Goal: Information Seeking & Learning: Learn about a topic

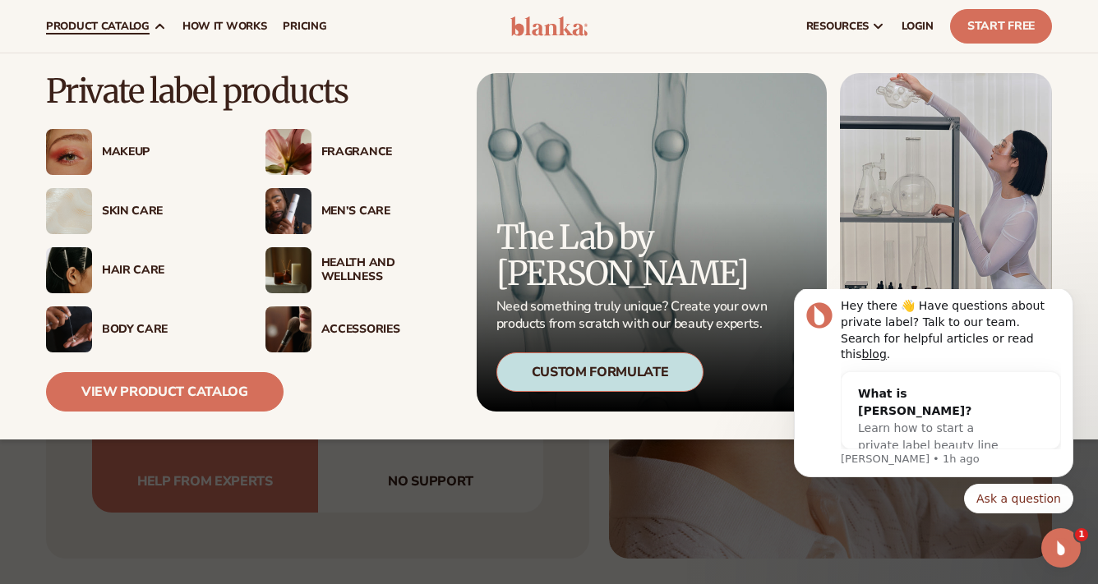
click at [73, 329] on img at bounding box center [69, 329] width 46 height 46
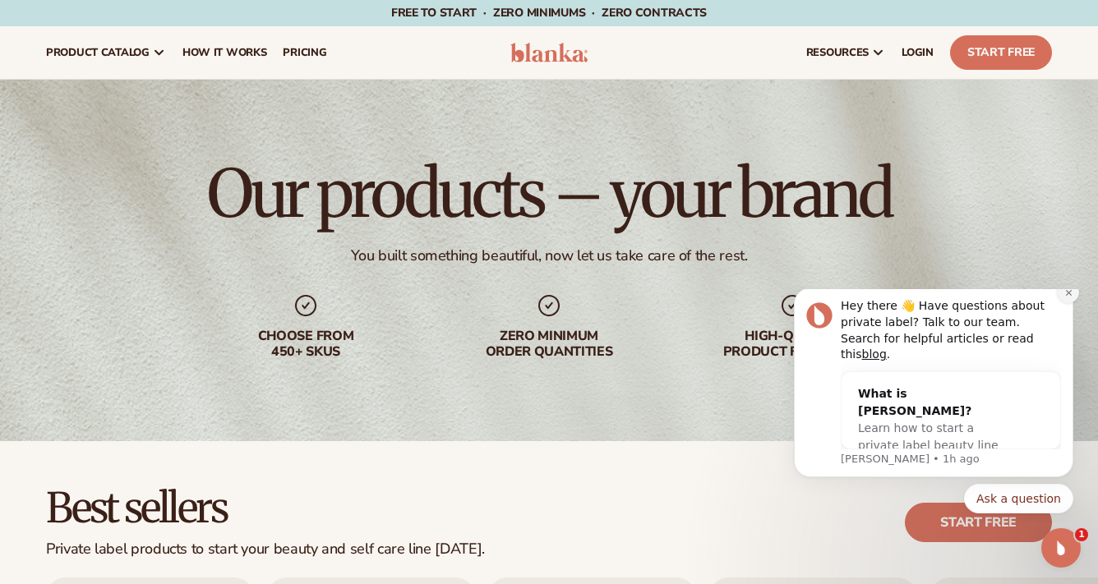
click at [1066, 297] on icon "Dismiss notification" at bounding box center [1068, 292] width 9 height 9
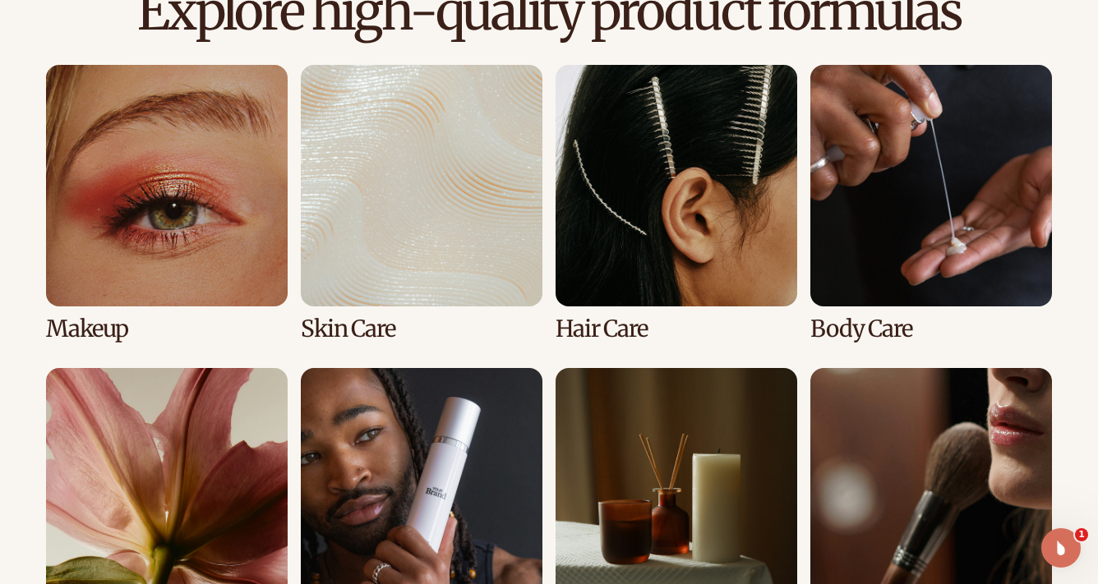
scroll to position [1195, 0]
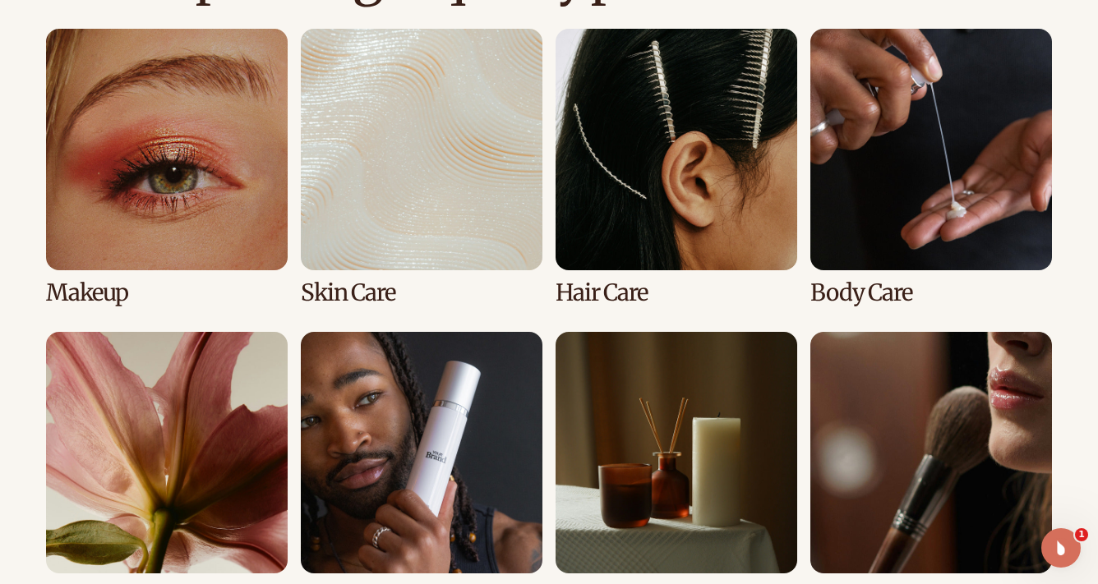
click at [426, 246] on link "2 / 8" at bounding box center [422, 167] width 242 height 277
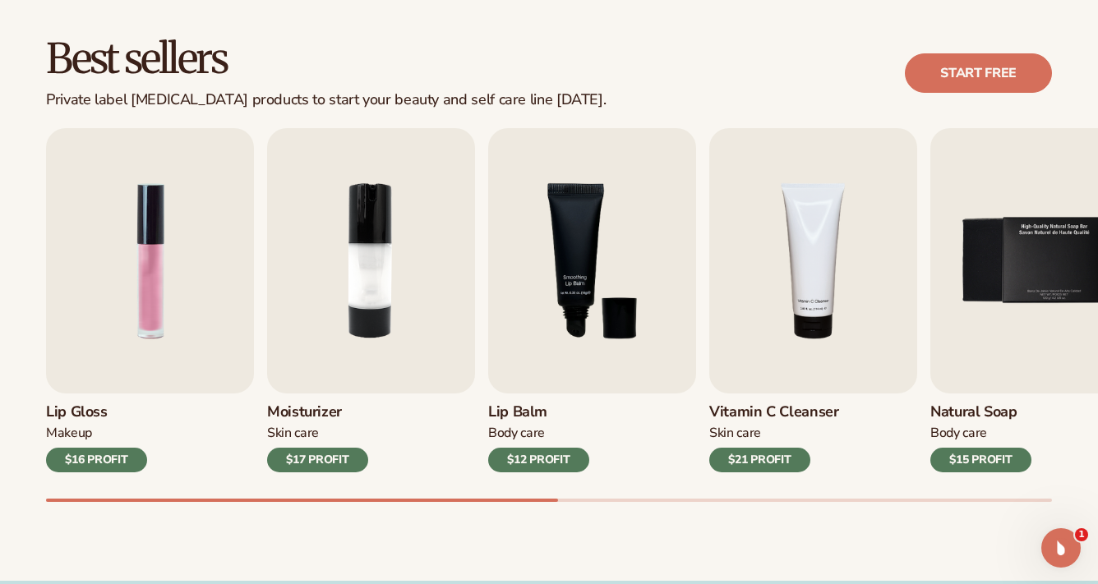
scroll to position [489, 0]
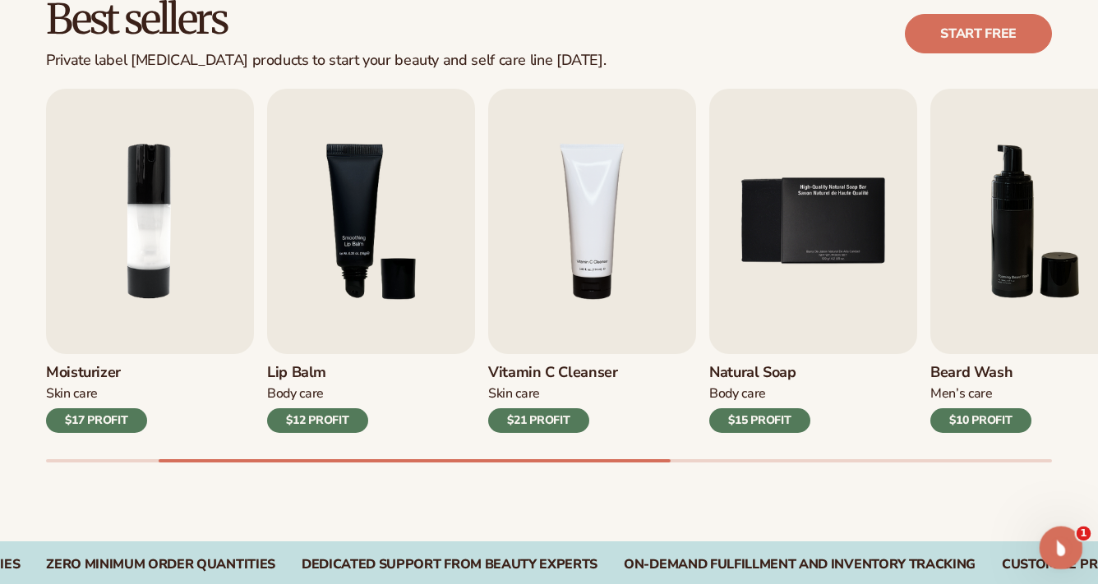
click at [1065, 541] on icon "Open Intercom Messenger" at bounding box center [1058, 545] width 27 height 27
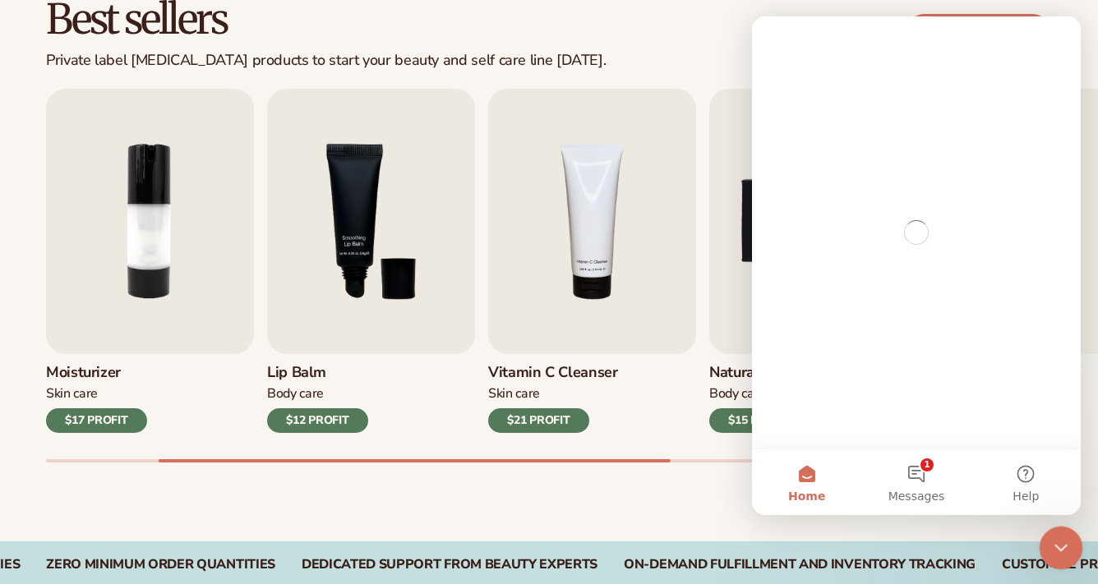
scroll to position [0, 0]
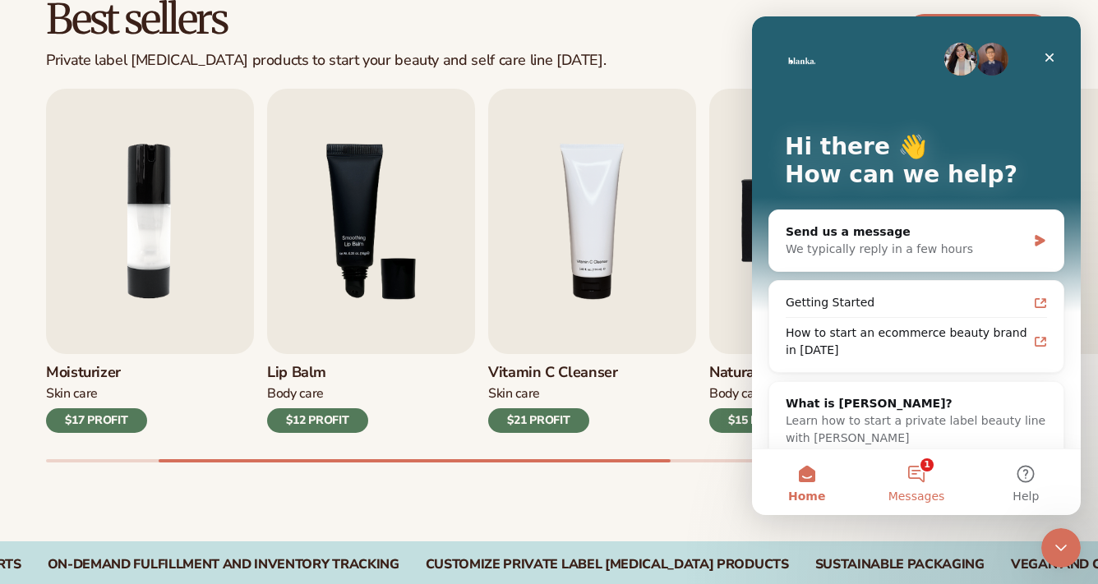
click at [915, 471] on button "1 Messages" at bounding box center [915, 482] width 109 height 66
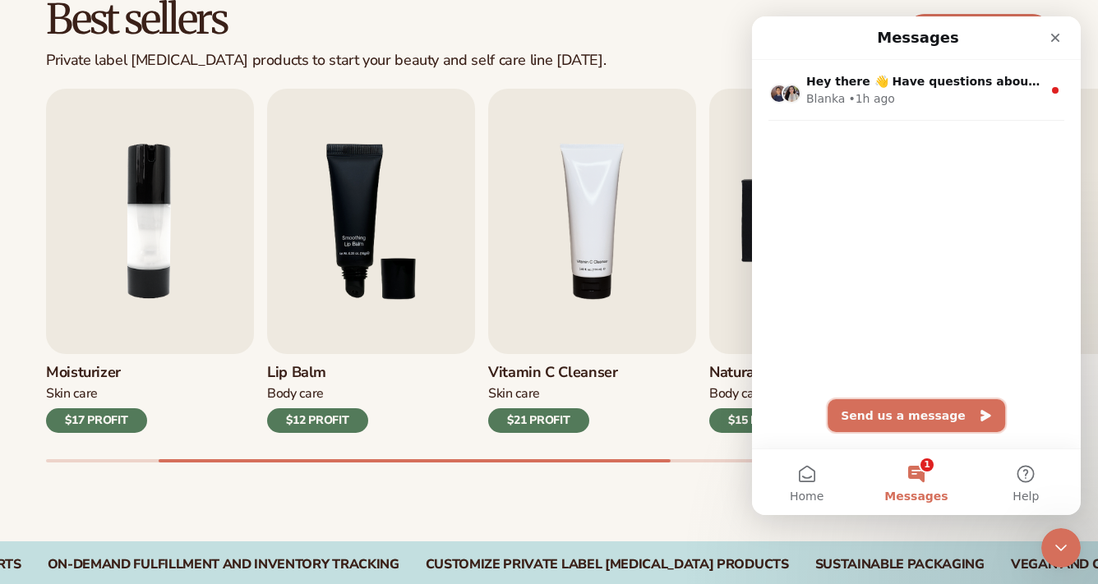
click at [879, 417] on button "Send us a message" at bounding box center [915, 415] width 177 height 33
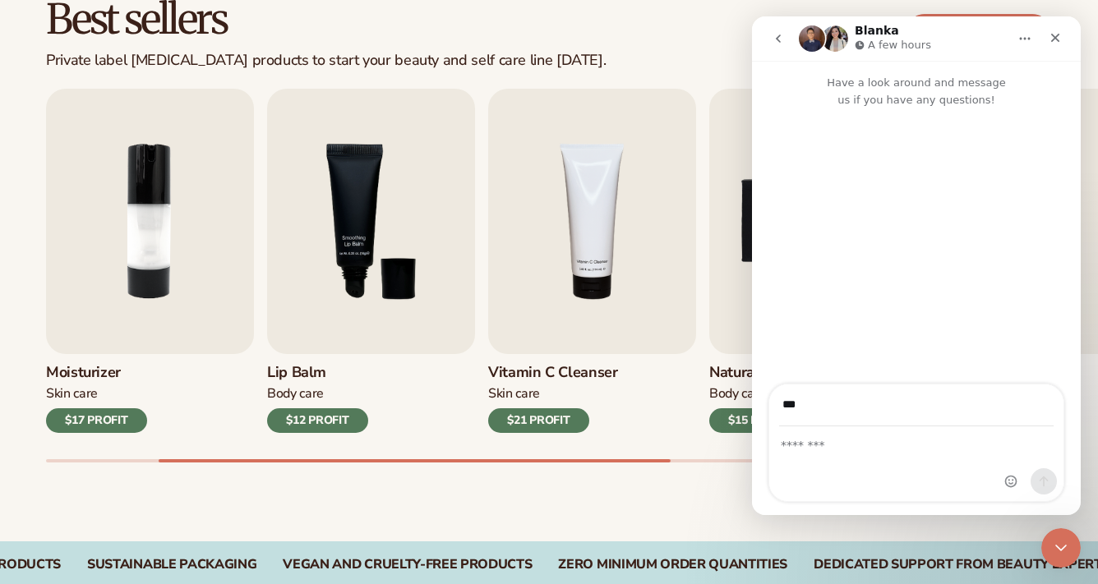
type input "**********"
click at [653, 44] on div "Best sellers Private label skin care products to start your beauty and self car…" at bounding box center [549, 33] width 1006 height 71
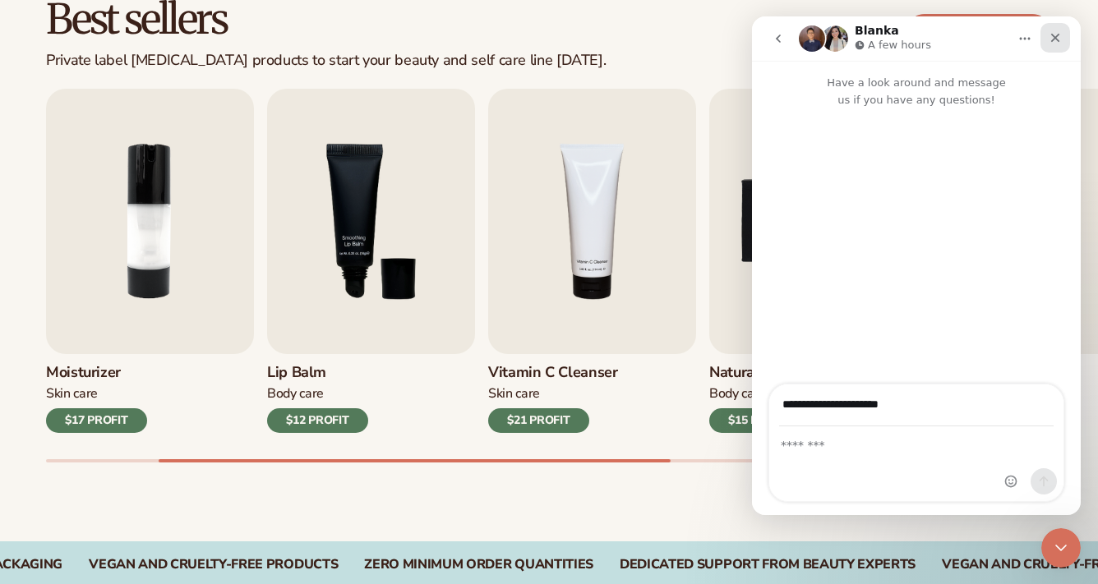
click at [1050, 39] on icon "Close" at bounding box center [1054, 37] width 13 height 13
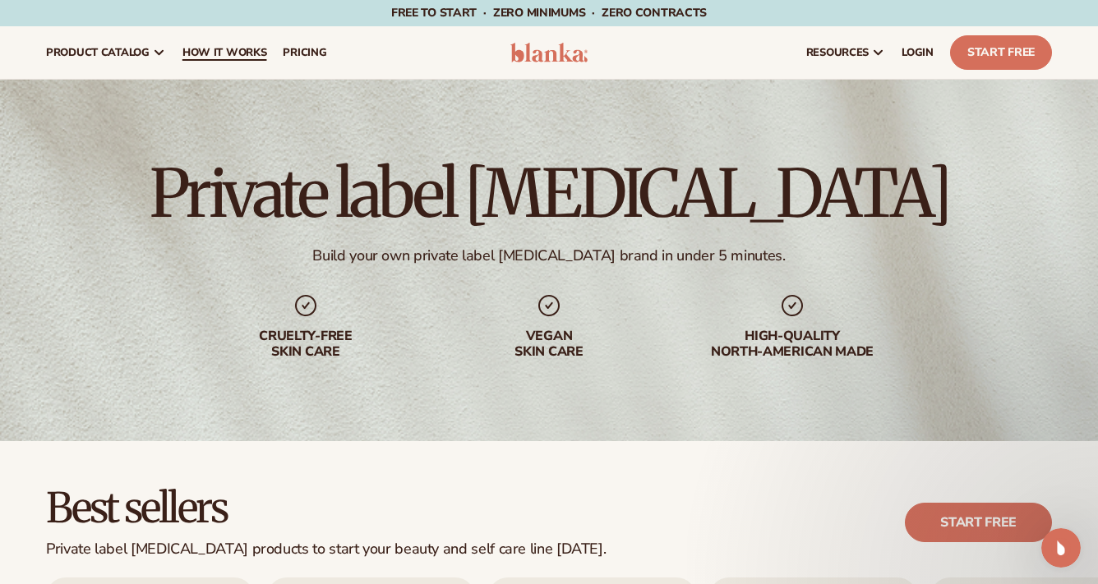
click at [210, 54] on span "How It Works" at bounding box center [224, 52] width 85 height 13
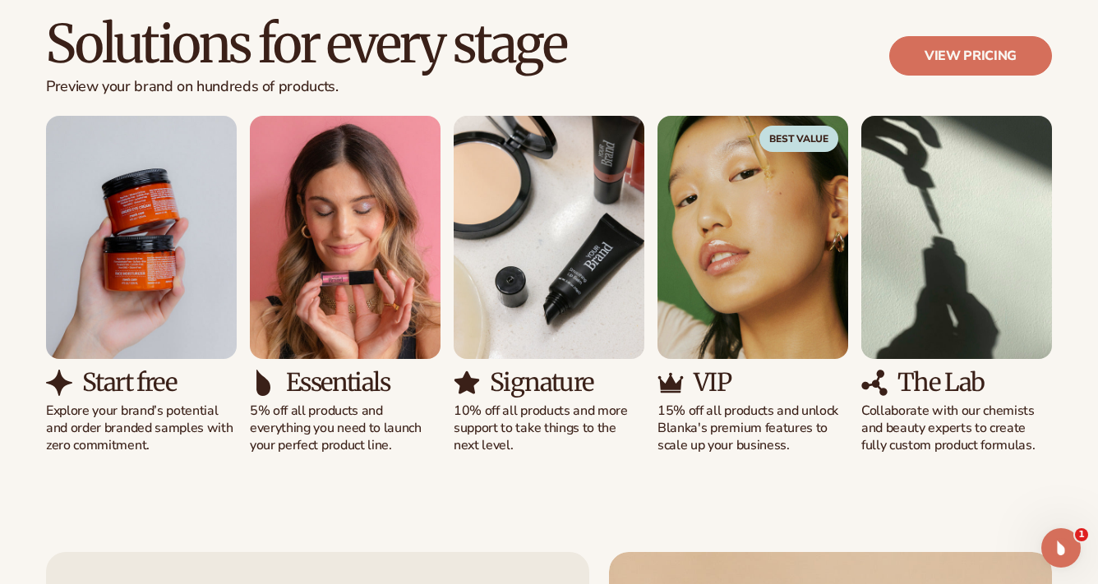
scroll to position [1006, 0]
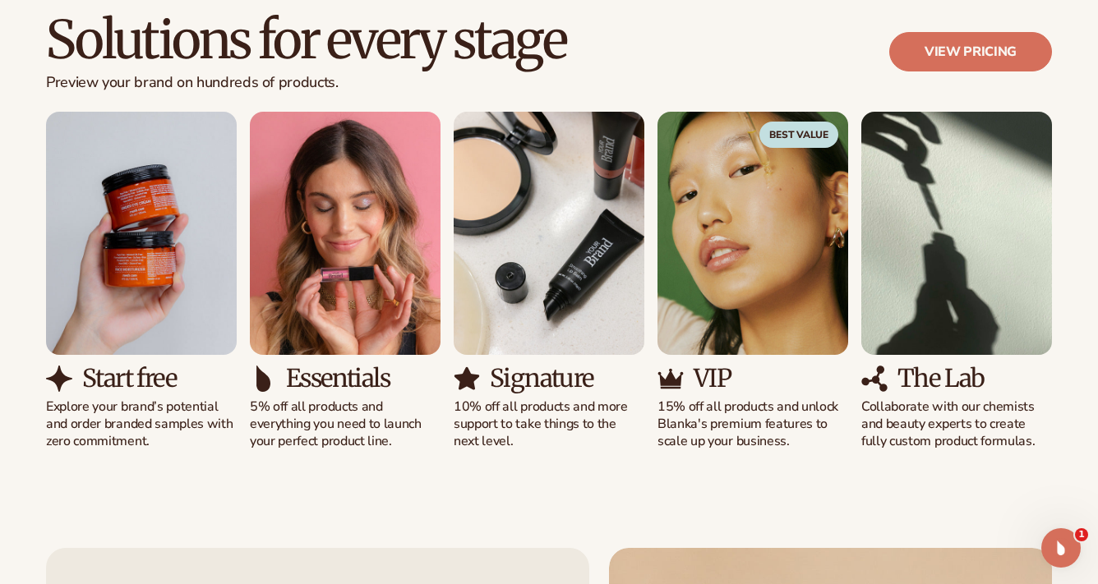
click at [891, 300] on img "5 / 5" at bounding box center [956, 233] width 191 height 243
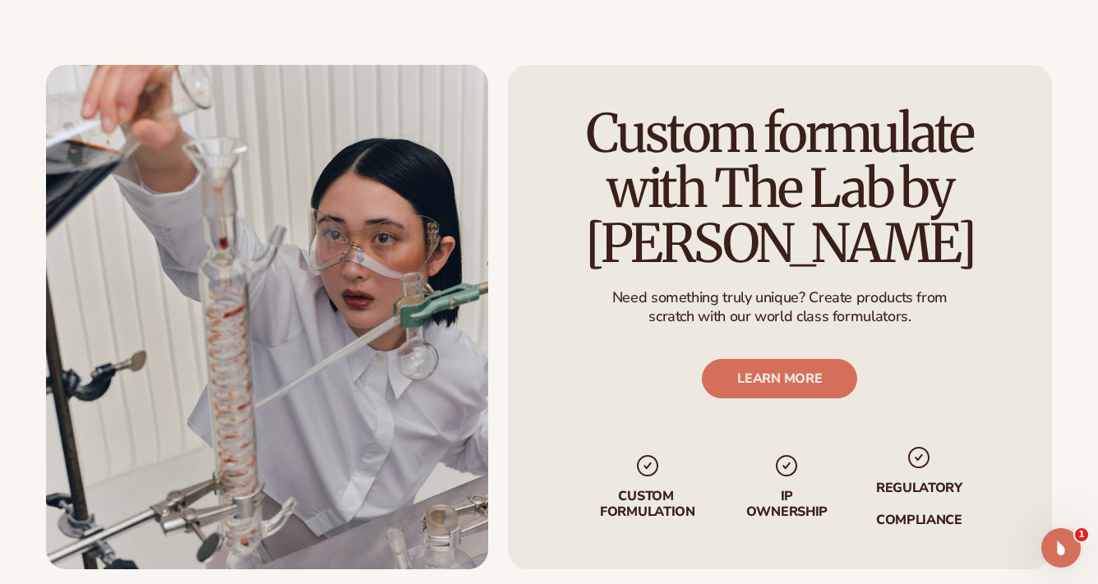
scroll to position [2655, 0]
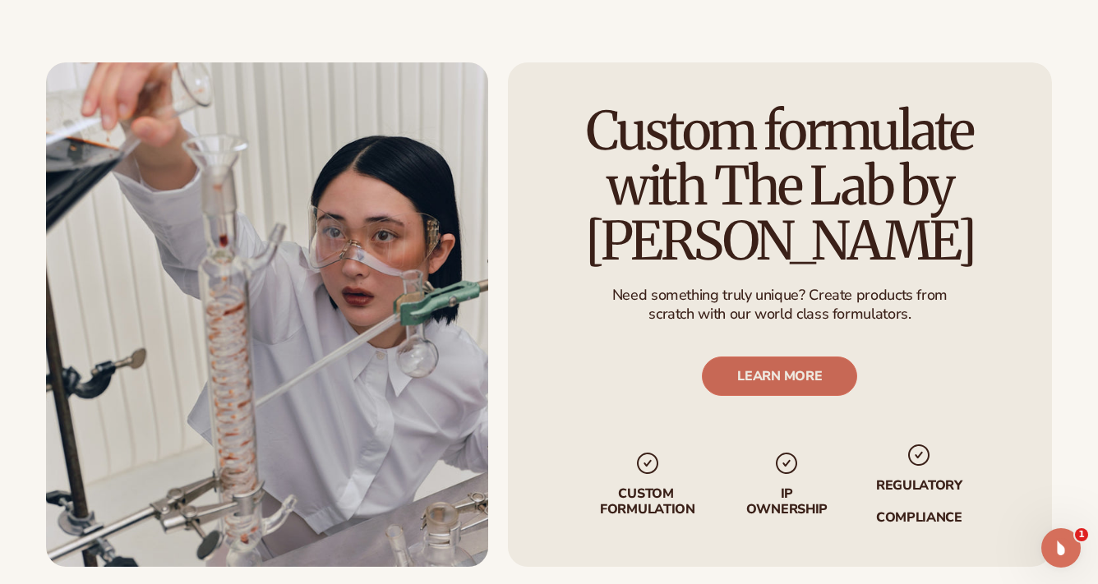
click at [788, 357] on link "LEARN MORE" at bounding box center [779, 376] width 155 height 39
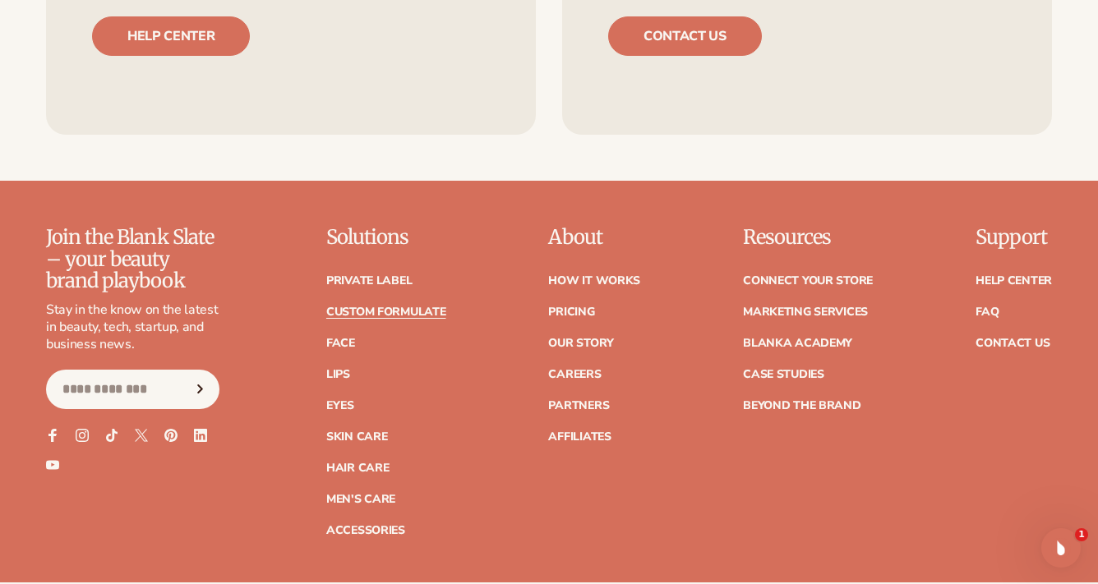
scroll to position [2259, 0]
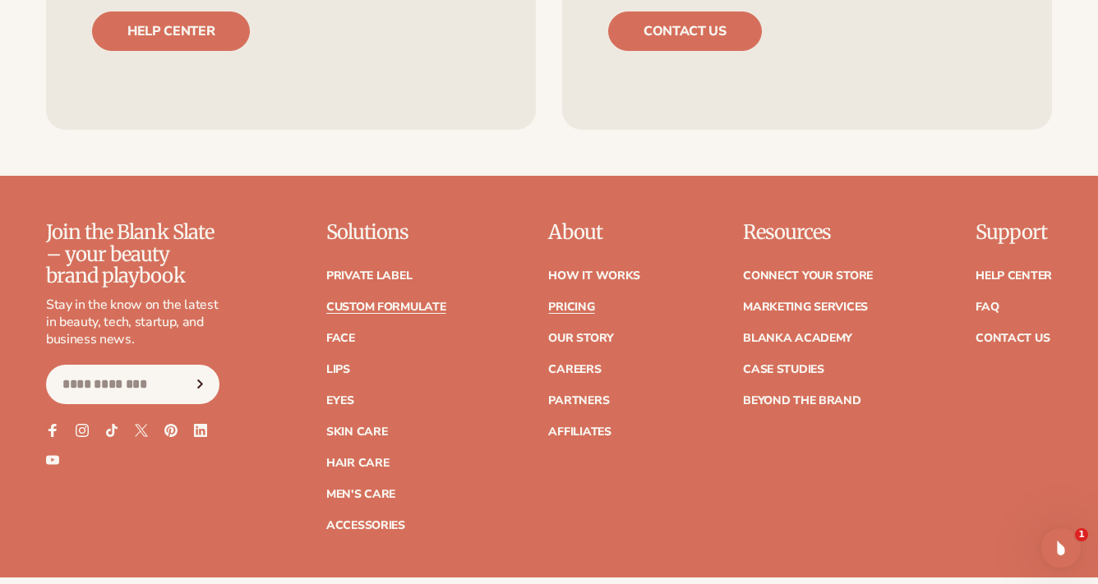
click at [574, 302] on link "Pricing" at bounding box center [571, 308] width 46 height 12
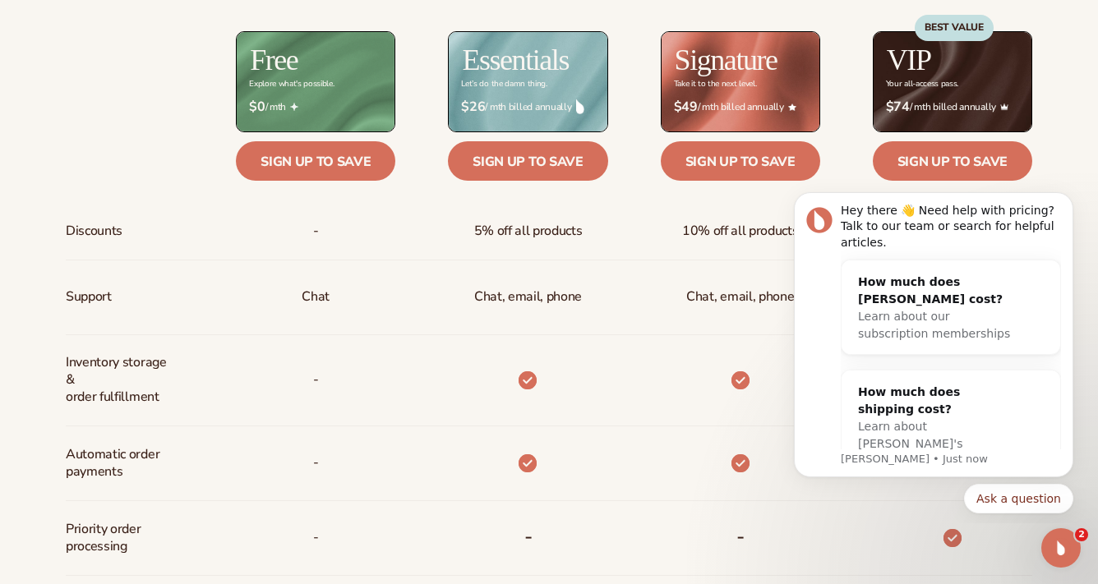
scroll to position [794, 0]
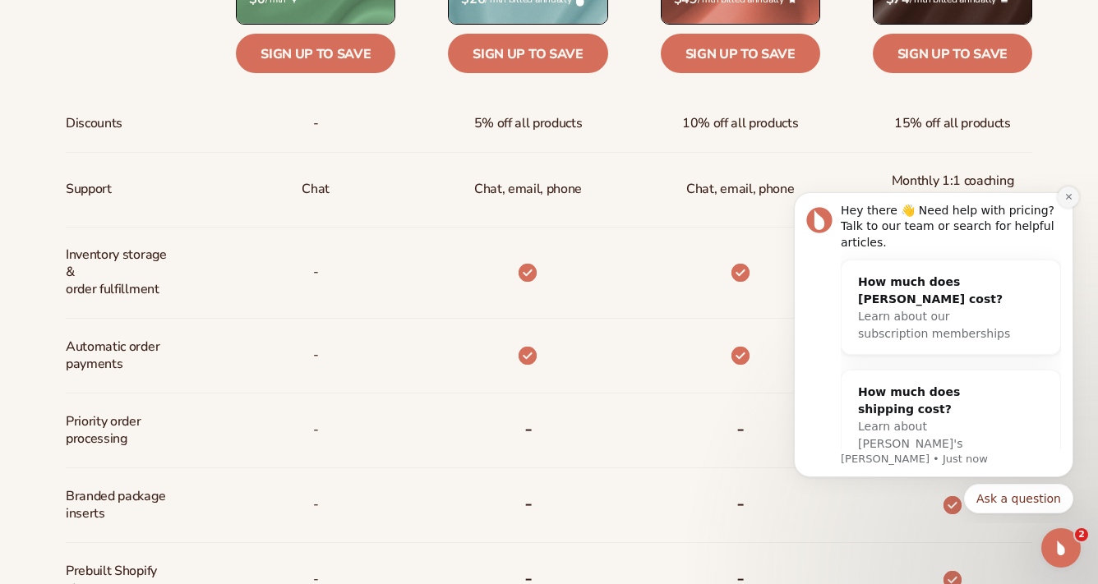
click at [1066, 203] on button "Dismiss notification" at bounding box center [1067, 197] width 21 height 21
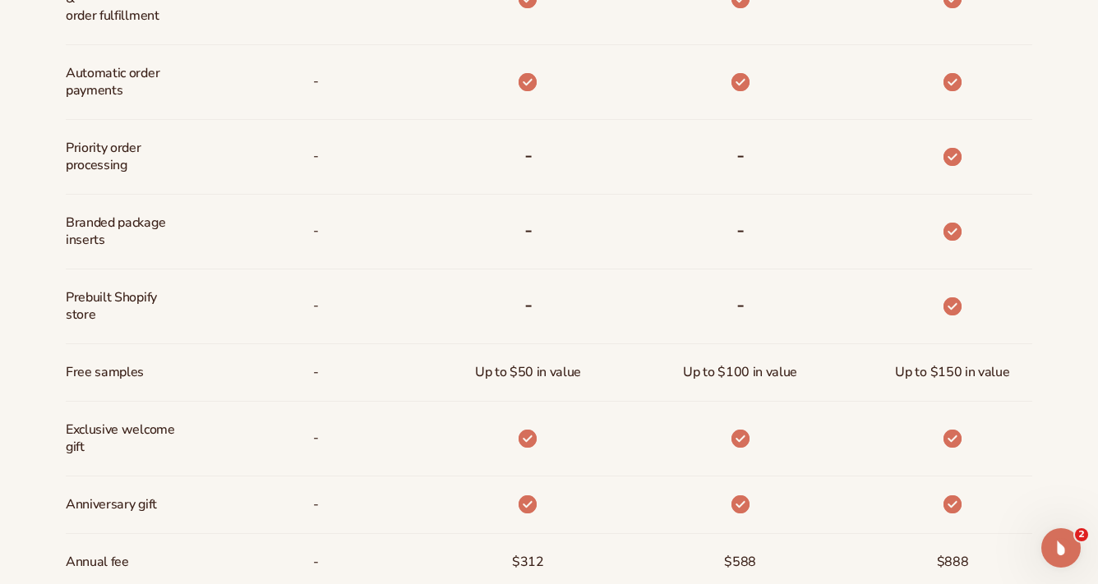
scroll to position [1068, 0]
click at [1067, 545] on icon "Open Intercom Messenger" at bounding box center [1058, 545] width 27 height 27
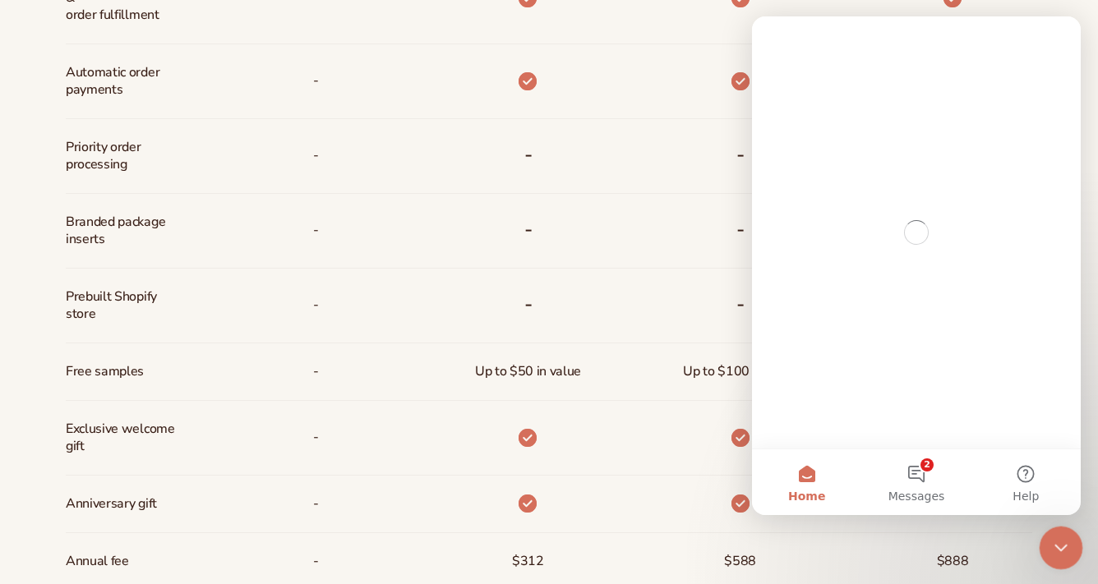
scroll to position [0, 0]
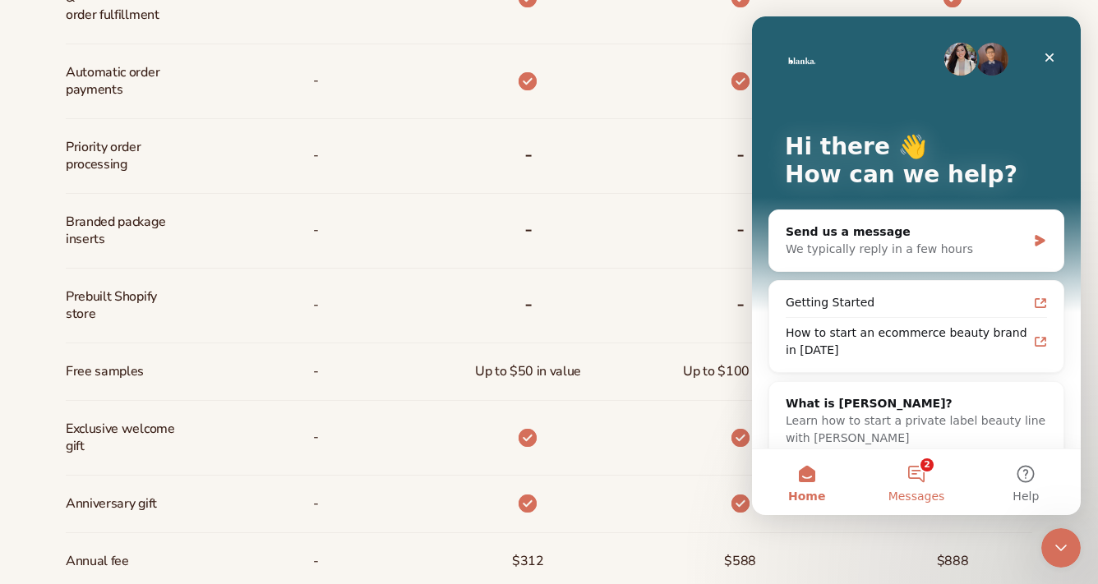
click at [924, 474] on button "2 Messages" at bounding box center [915, 482] width 109 height 66
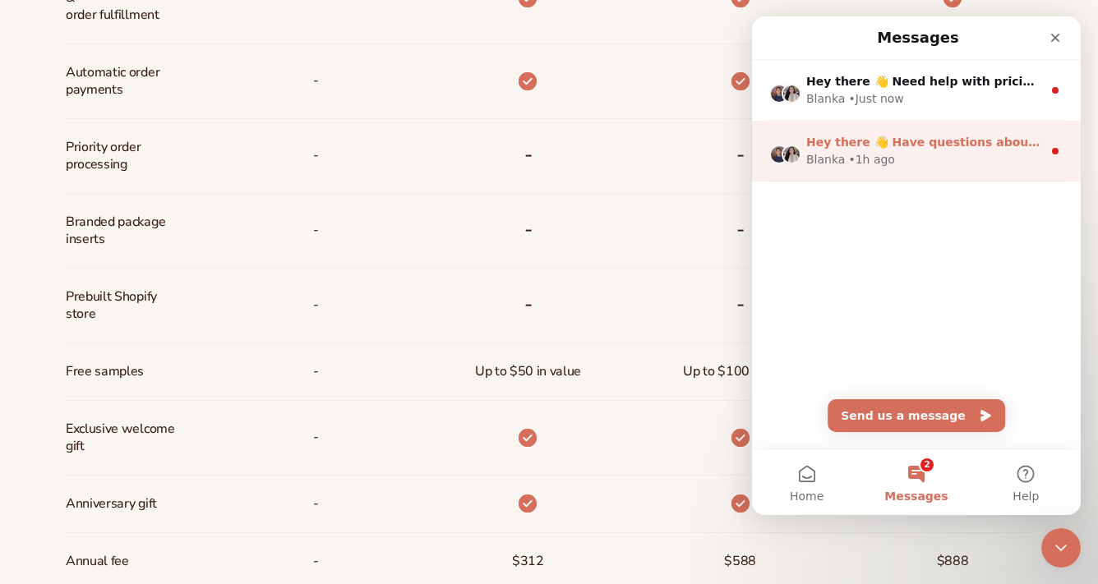
click at [919, 154] on div "Blanka • 1h ago" at bounding box center [924, 159] width 236 height 17
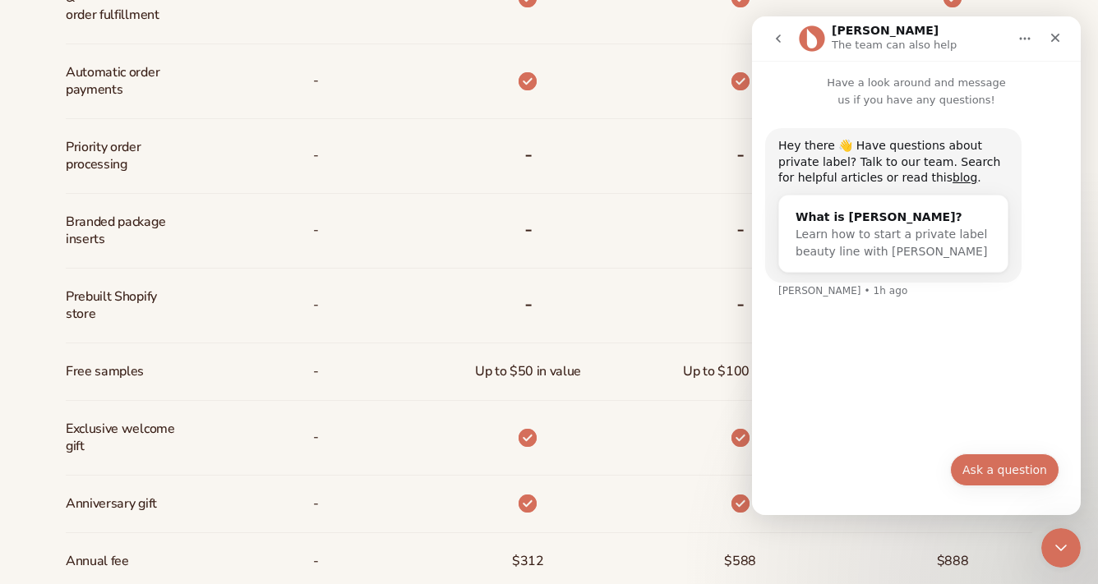
click at [998, 464] on button "Ask a question" at bounding box center [1004, 470] width 109 height 33
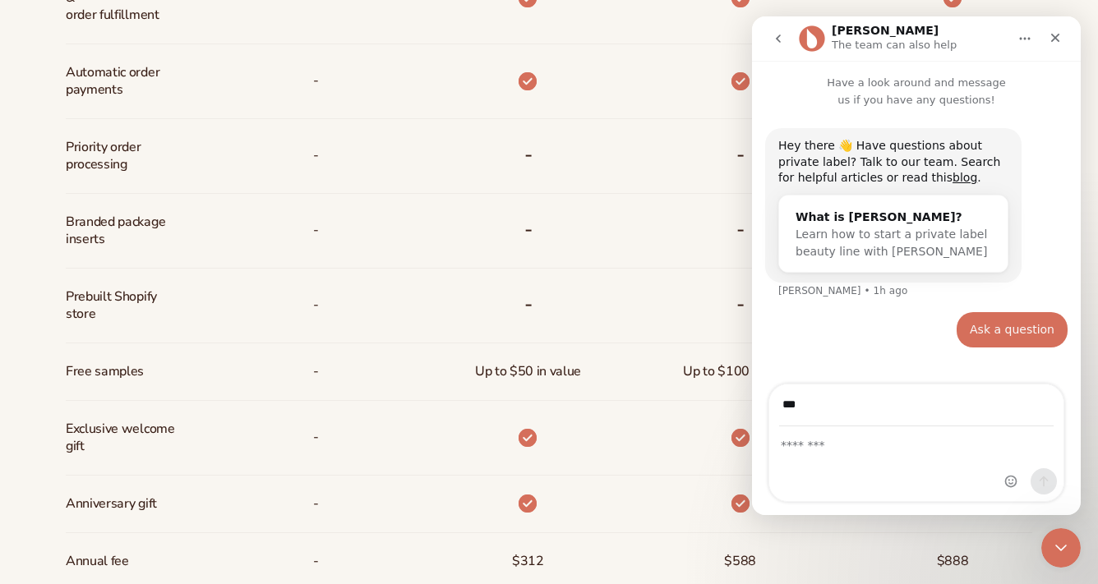
type input "**********"
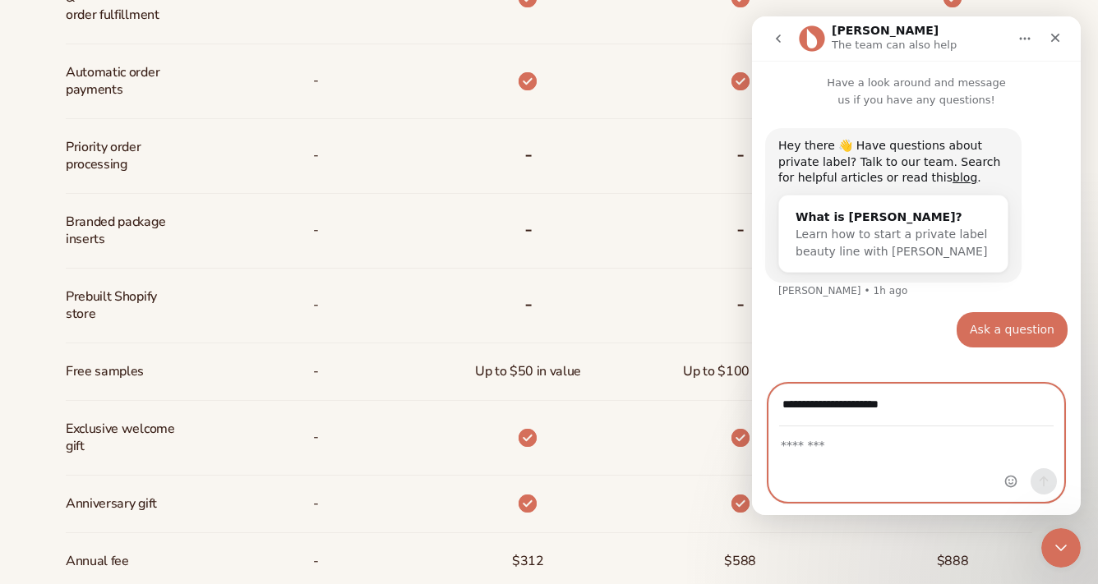
click at [945, 450] on textarea "Message…" at bounding box center [916, 441] width 294 height 28
type textarea "**********"
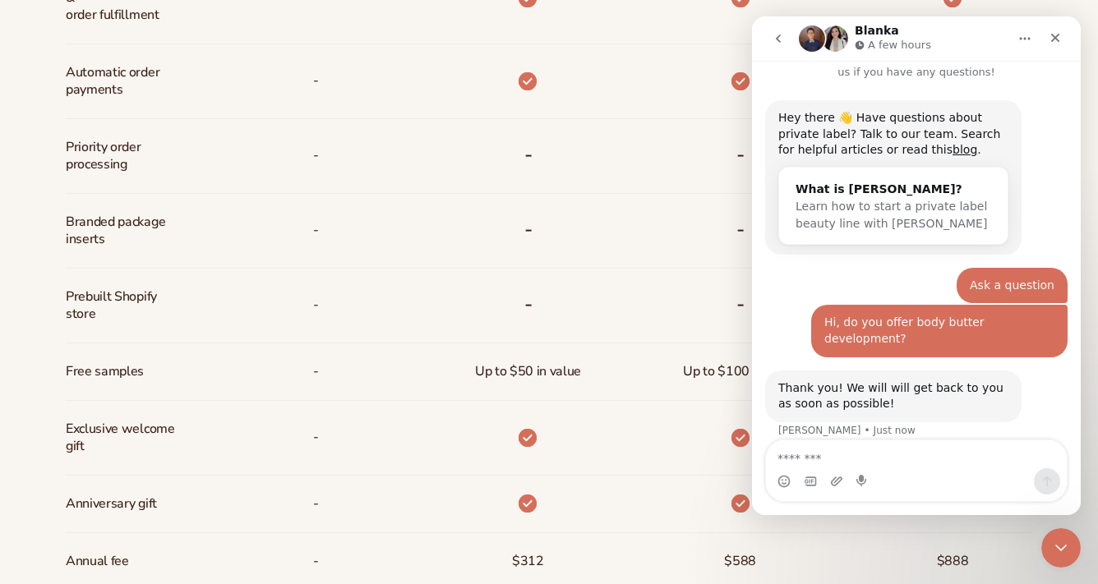
scroll to position [74, 0]
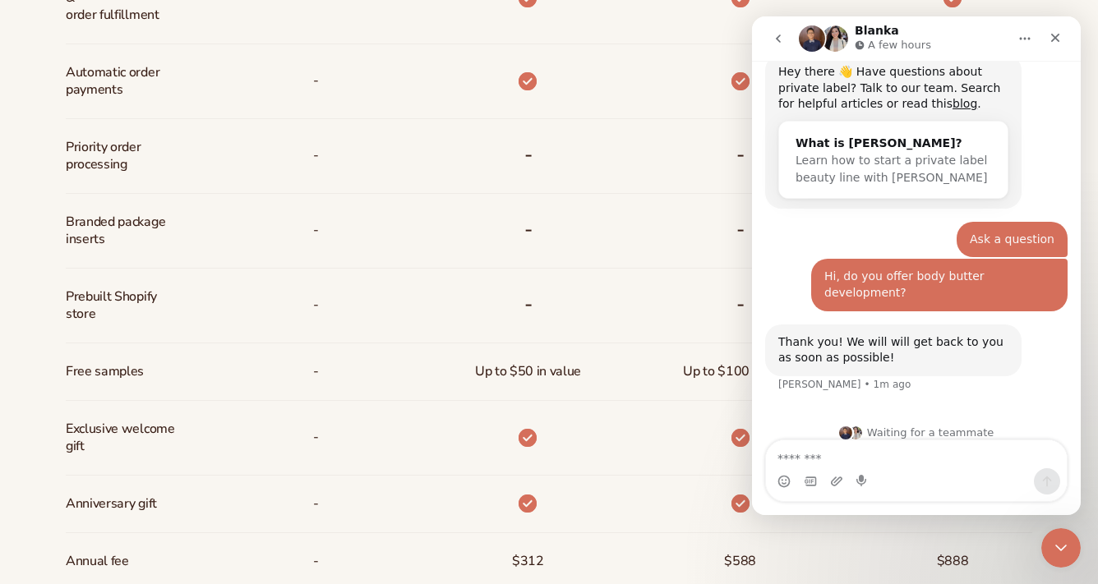
click at [664, 207] on div "-" at bounding box center [714, 231] width 212 height 75
click at [1049, 44] on icon "Close" at bounding box center [1054, 37] width 13 height 13
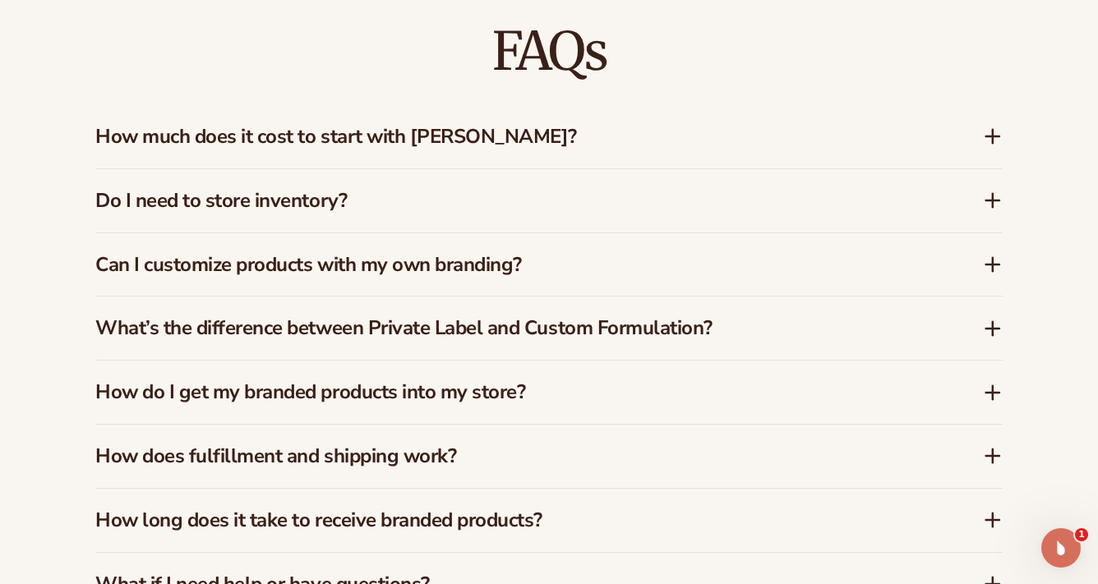
scroll to position [2365, 0]
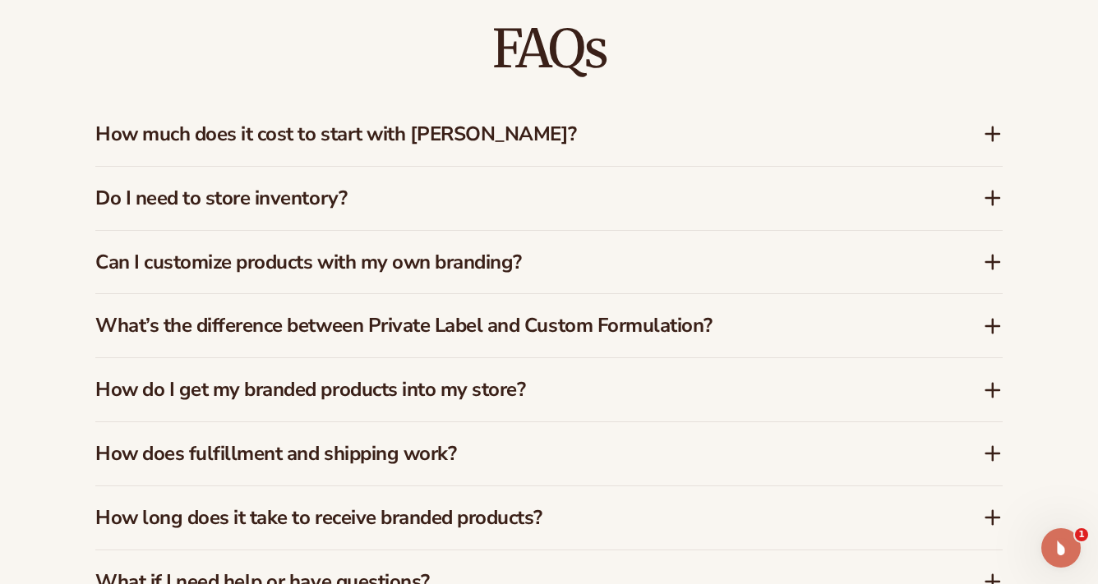
click at [998, 188] on icon at bounding box center [993, 198] width 20 height 20
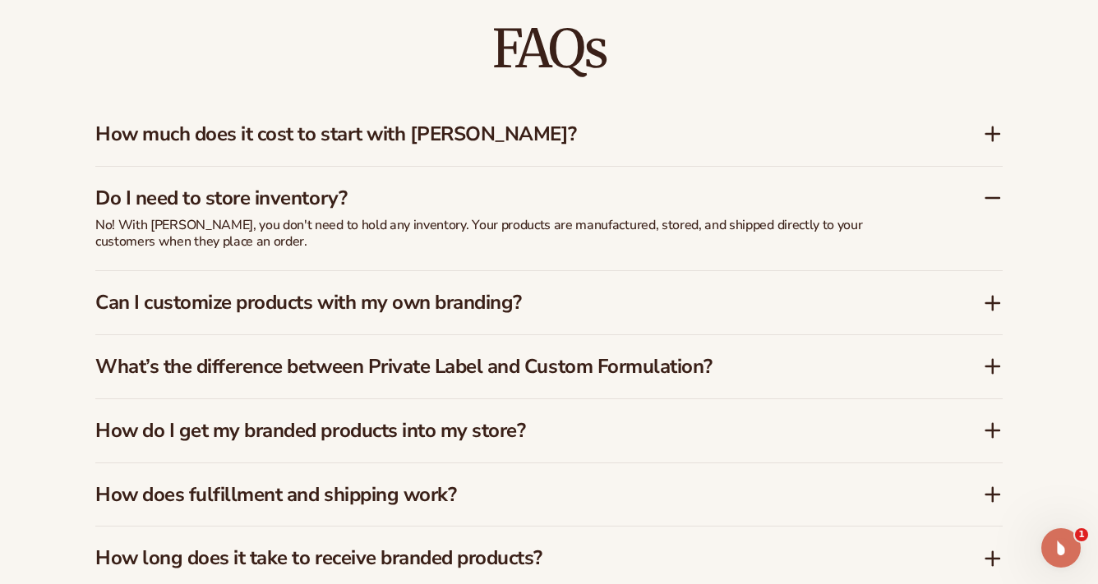
click at [997, 188] on icon at bounding box center [993, 198] width 20 height 20
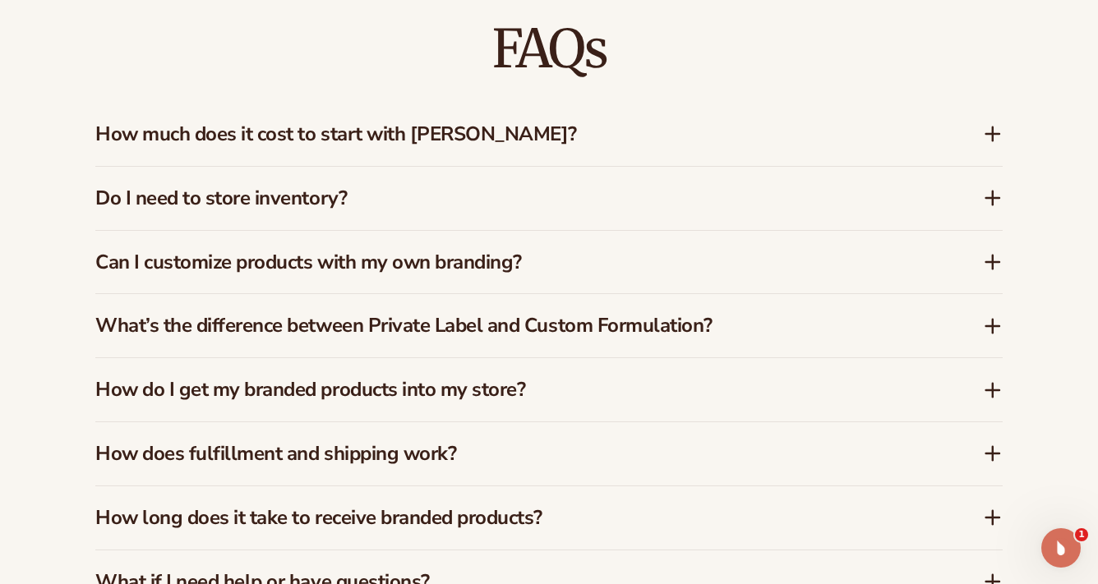
click at [991, 124] on icon at bounding box center [993, 134] width 20 height 20
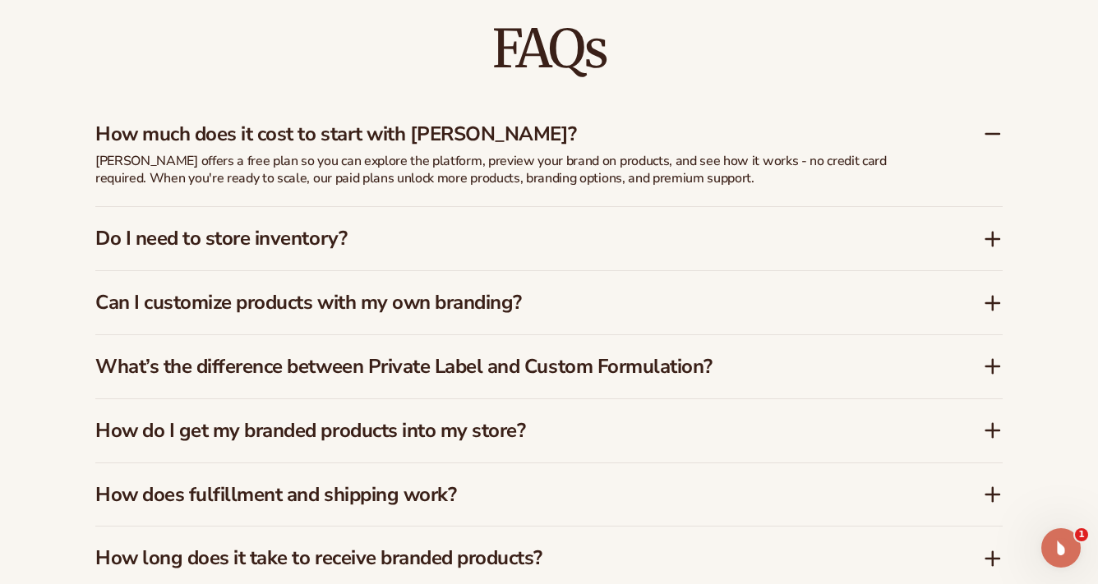
click at [991, 124] on icon at bounding box center [993, 134] width 20 height 20
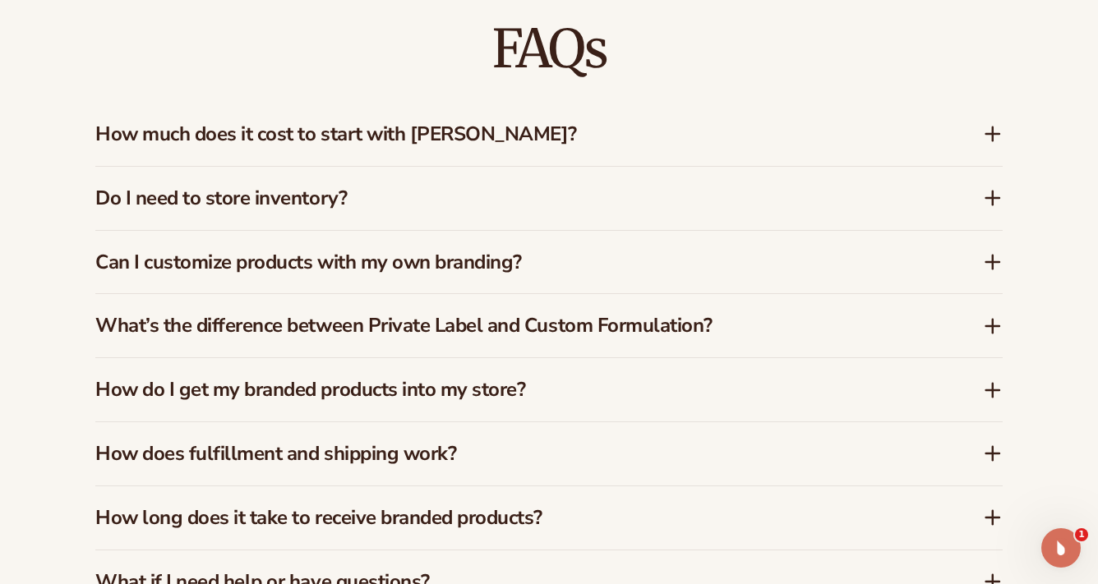
click at [991, 252] on icon at bounding box center [993, 262] width 20 height 20
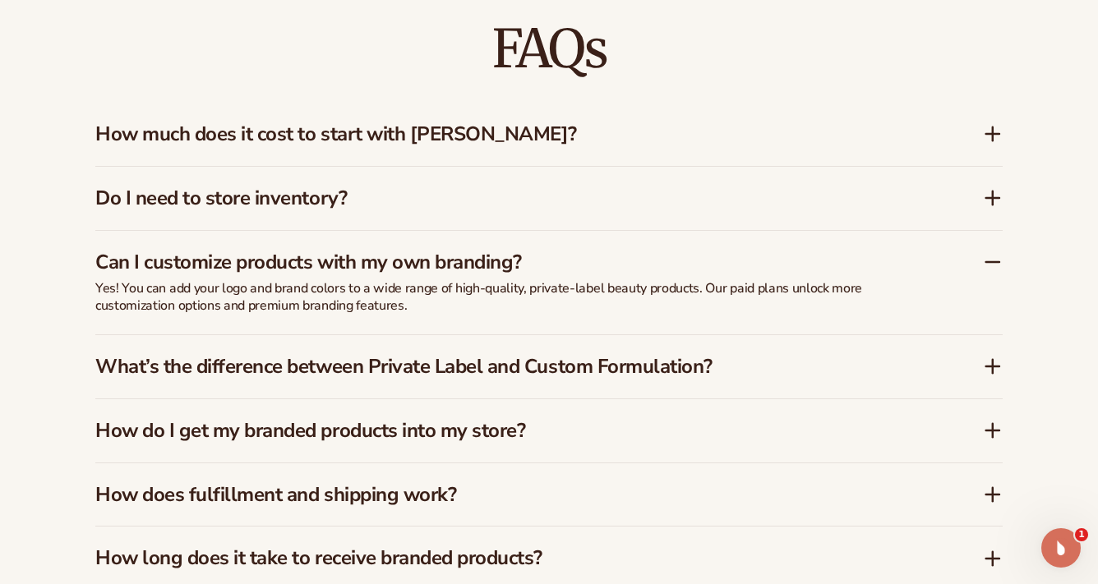
click at [990, 252] on icon at bounding box center [993, 262] width 20 height 20
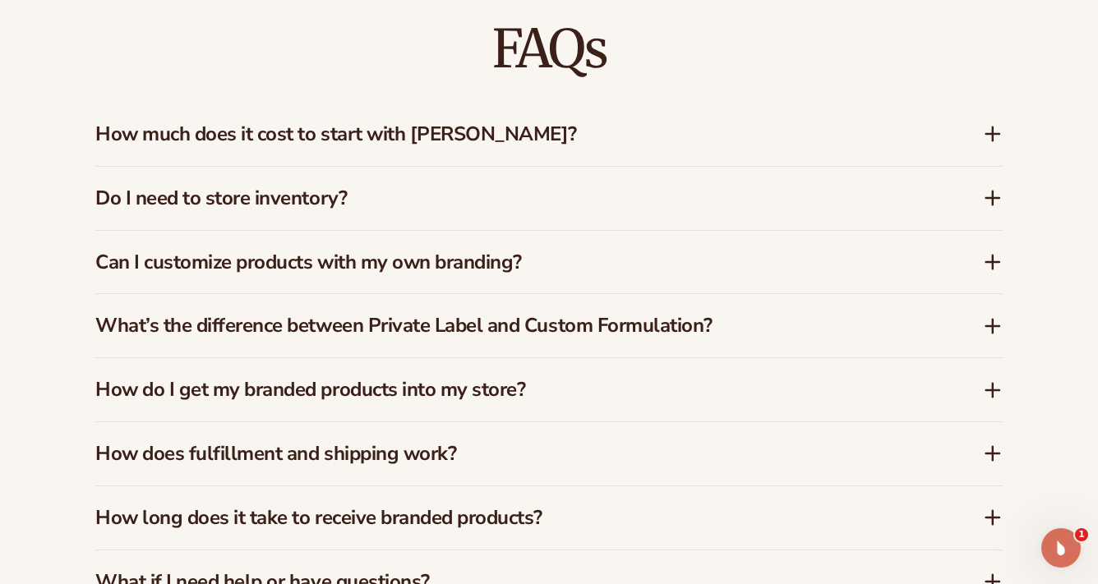
click at [993, 320] on icon at bounding box center [993, 326] width 0 height 13
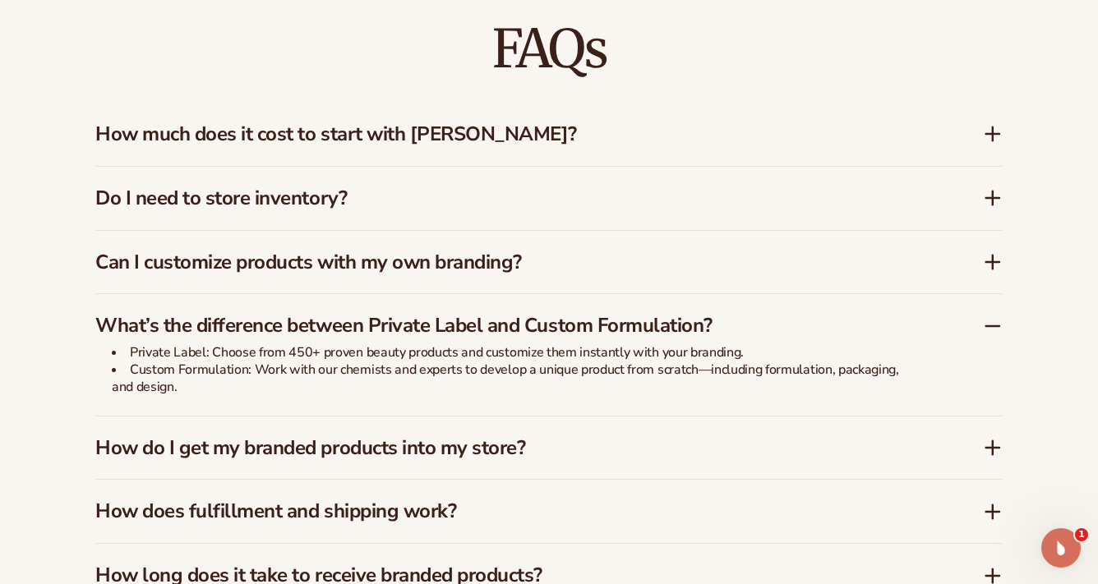
click at [993, 316] on icon at bounding box center [993, 326] width 20 height 20
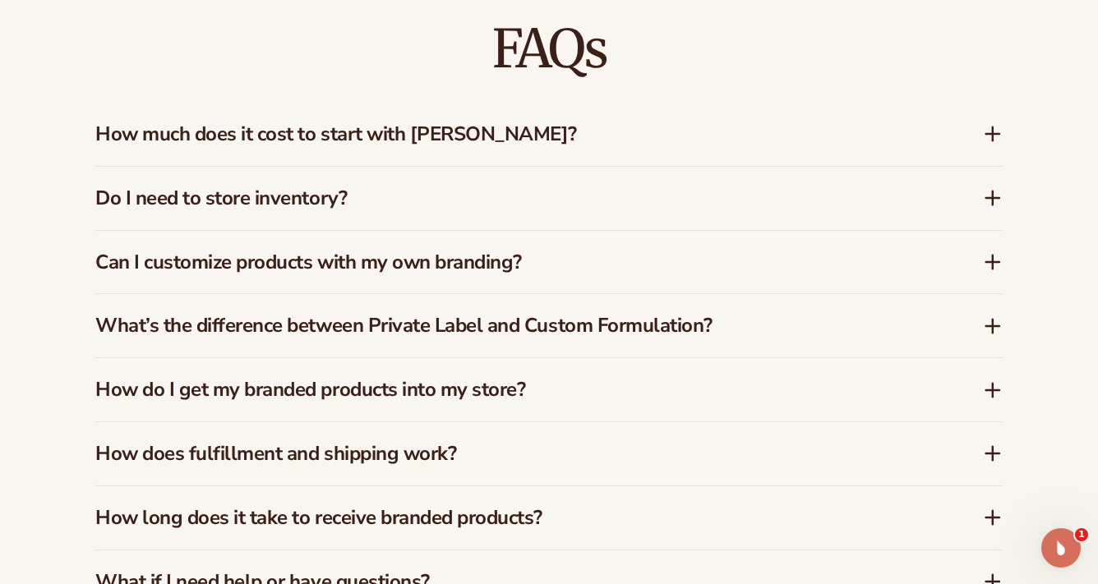
click at [989, 380] on icon at bounding box center [993, 390] width 20 height 20
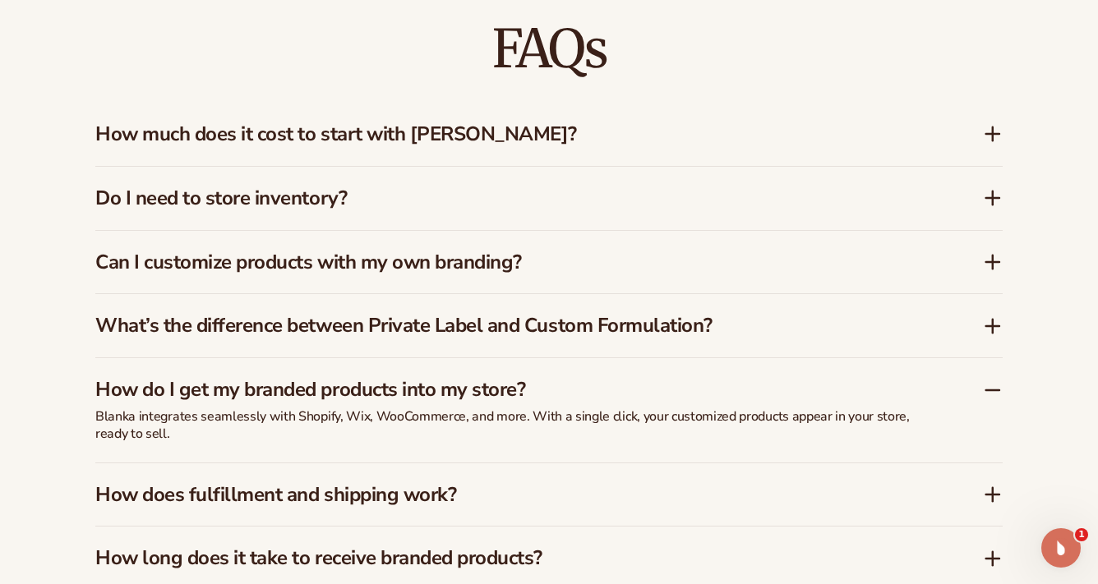
click at [990, 380] on icon at bounding box center [993, 390] width 20 height 20
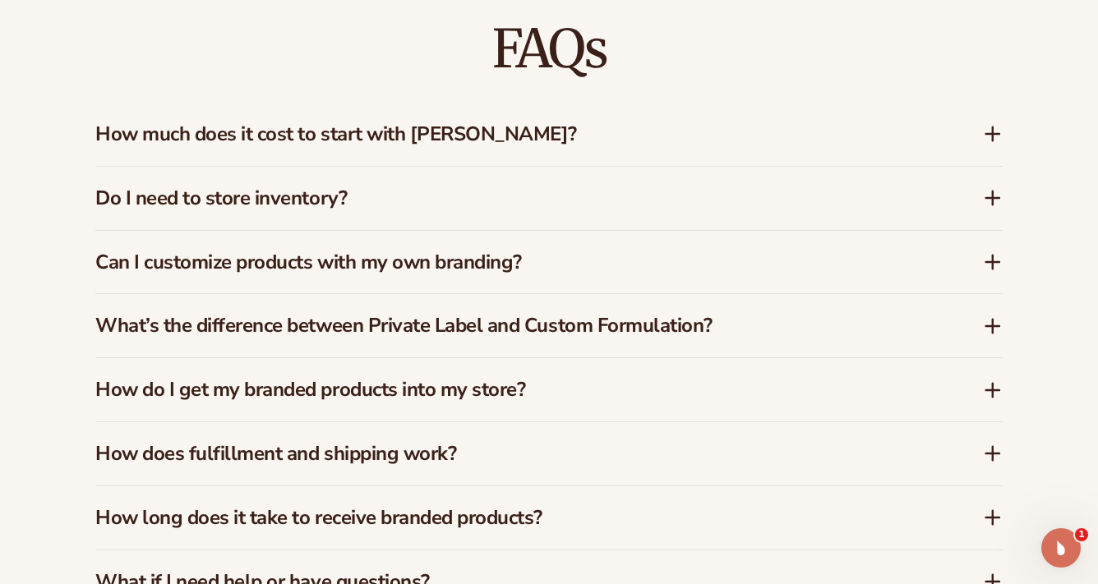
click at [990, 426] on div "How does fulfillment and shipping work?" at bounding box center [548, 453] width 907 height 63
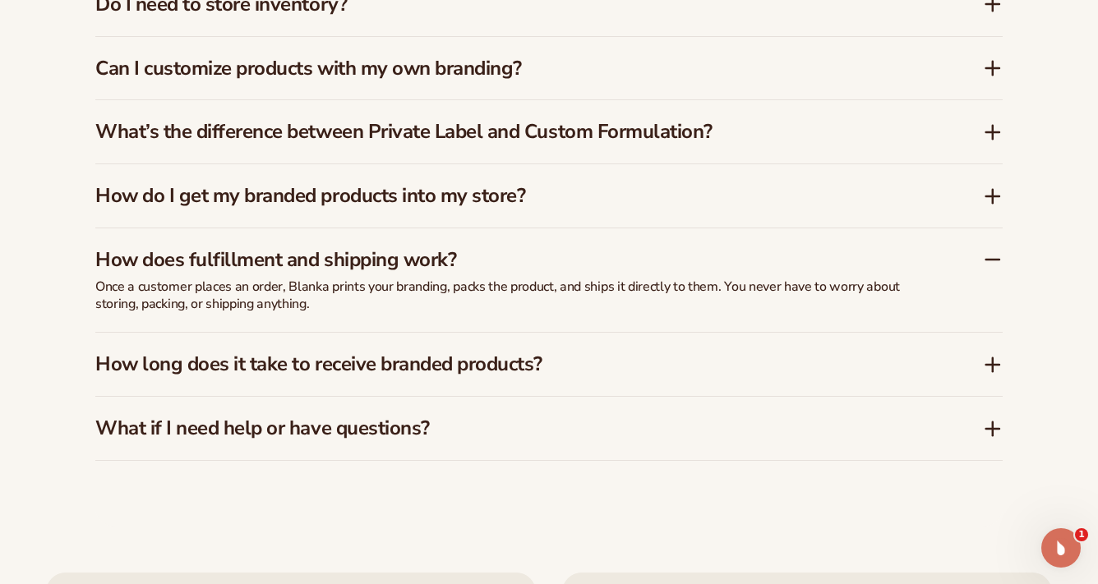
scroll to position [2599, 0]
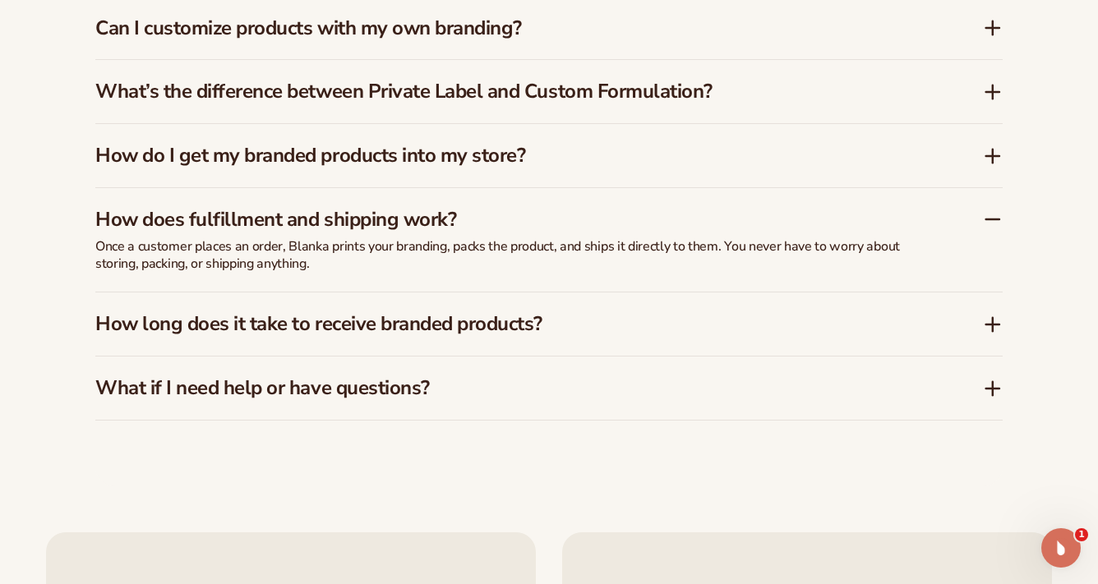
click at [994, 210] on icon at bounding box center [993, 220] width 20 height 20
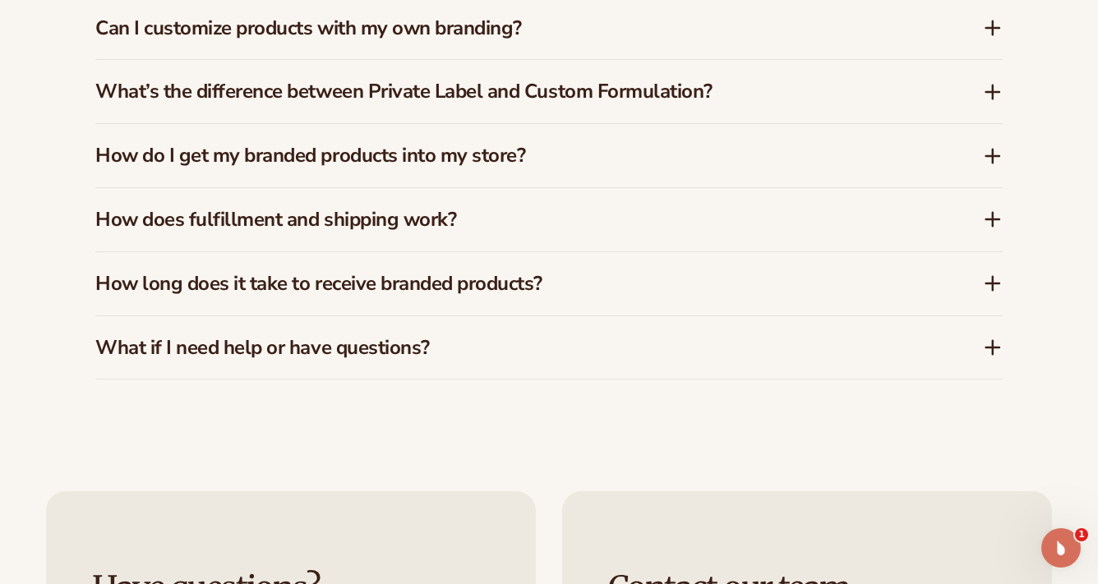
click at [999, 278] on div "How long does it take to receive branded products?" at bounding box center [548, 283] width 907 height 63
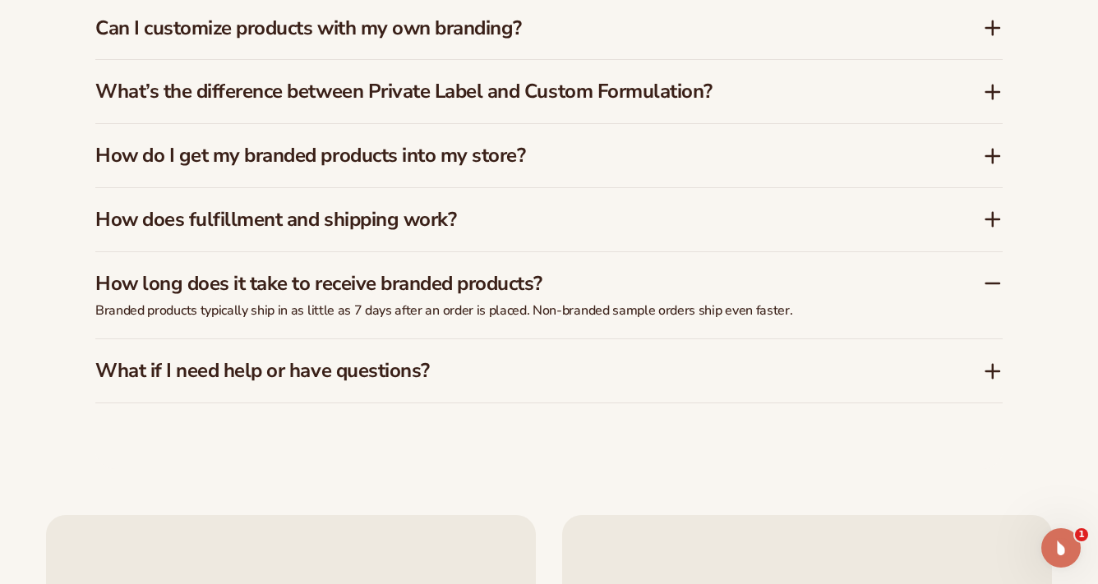
click at [995, 274] on icon at bounding box center [993, 284] width 20 height 20
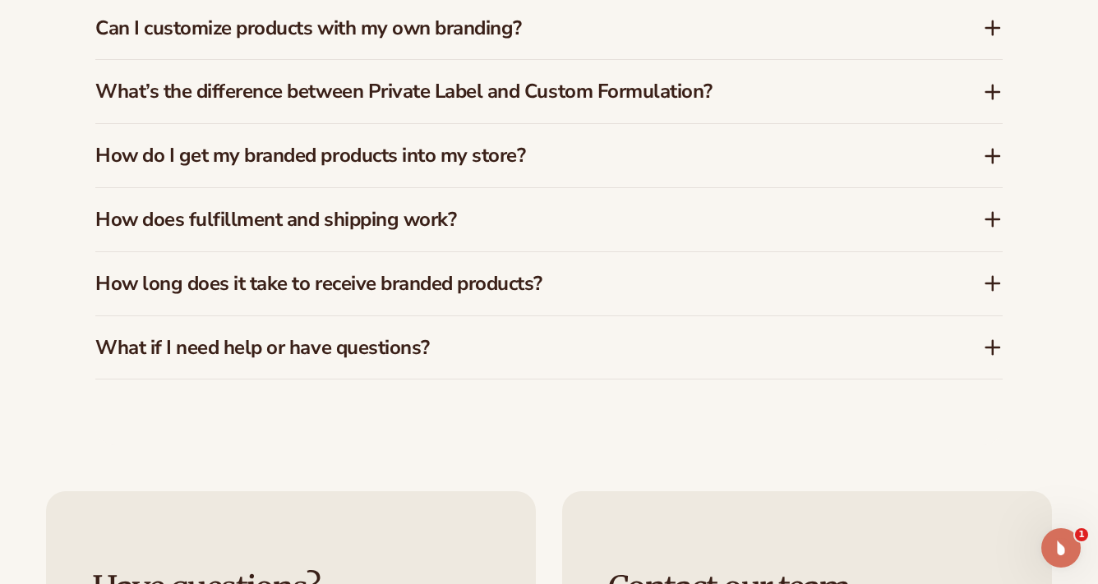
click at [1005, 328] on div "FAQs How much does it cost to start with Blanka? Blanka offers a free plan so y…" at bounding box center [548, 83] width 999 height 725
click at [991, 348] on icon at bounding box center [992, 348] width 13 height 0
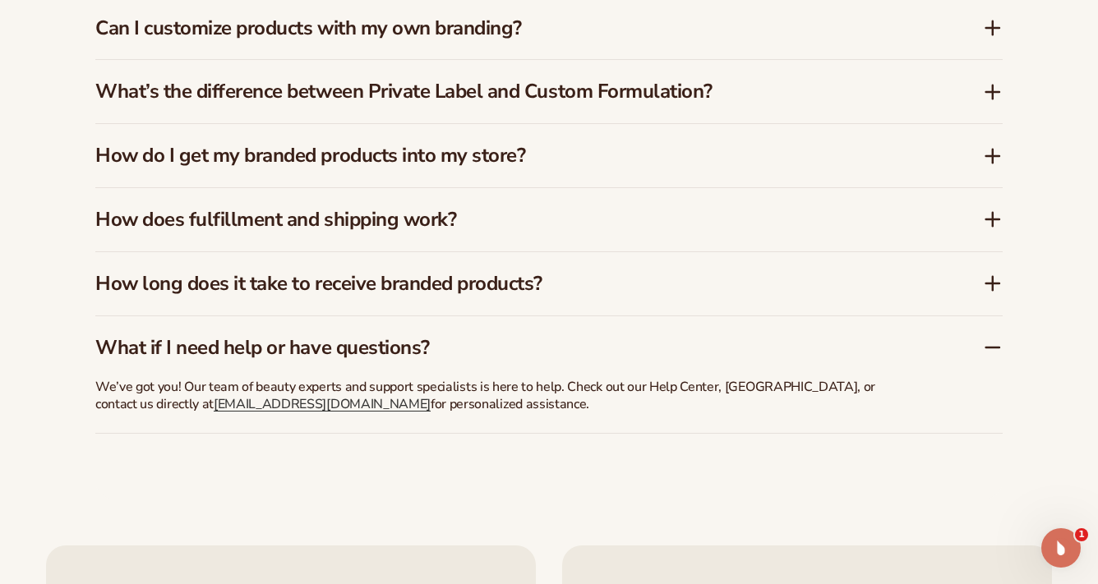
click at [992, 348] on icon at bounding box center [992, 348] width 13 height 0
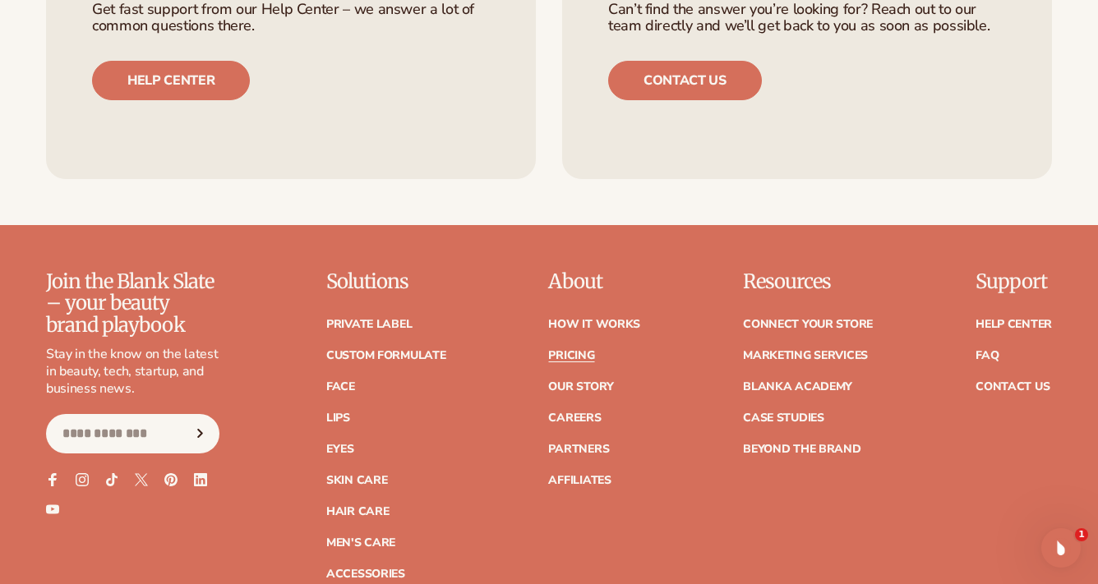
scroll to position [3222, 0]
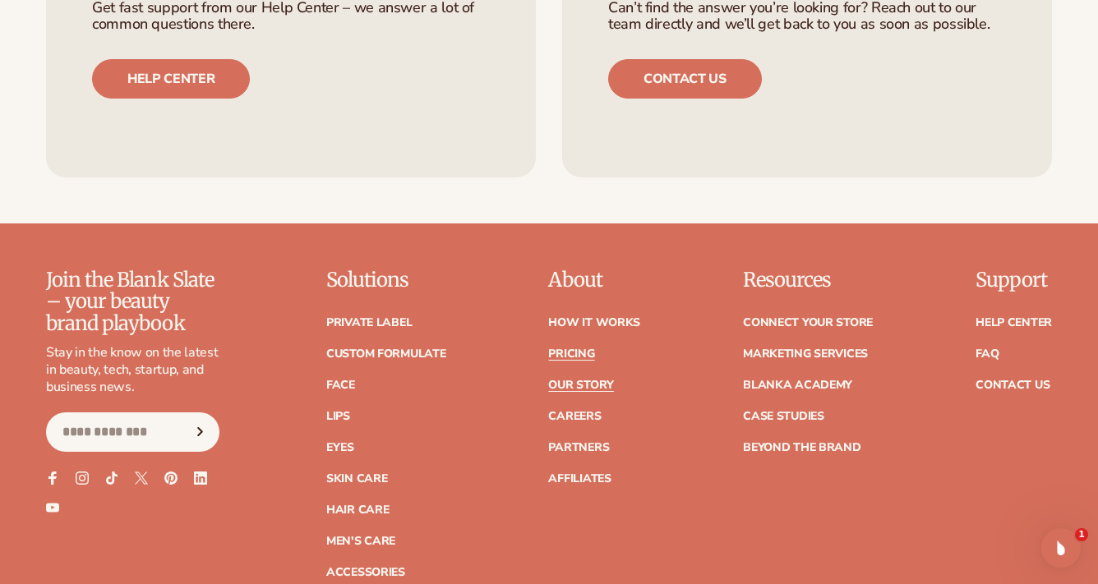
click at [590, 380] on link "Our Story" at bounding box center [580, 386] width 65 height 12
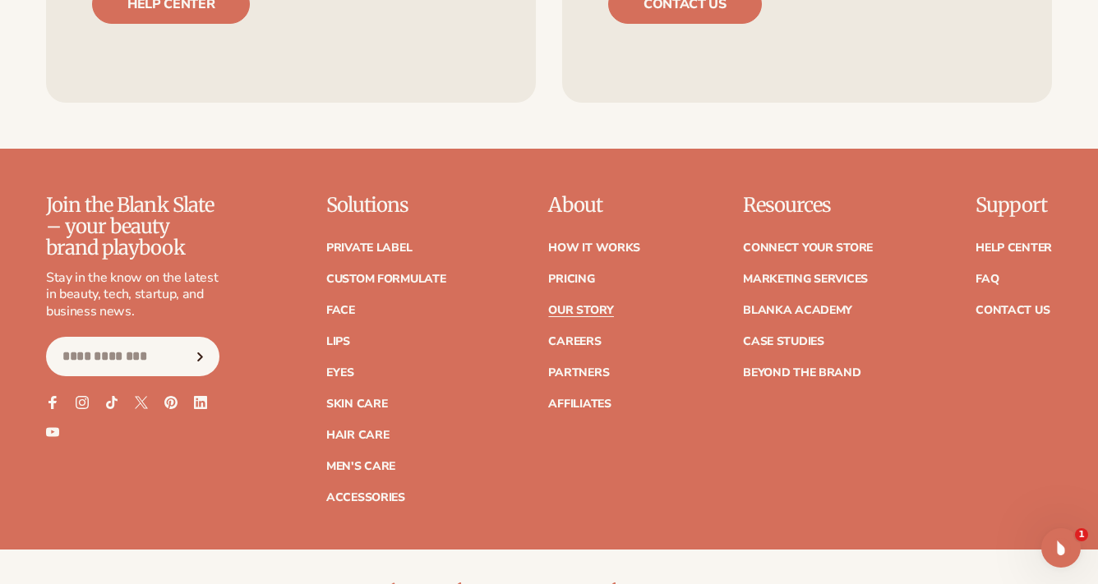
scroll to position [4154, 0]
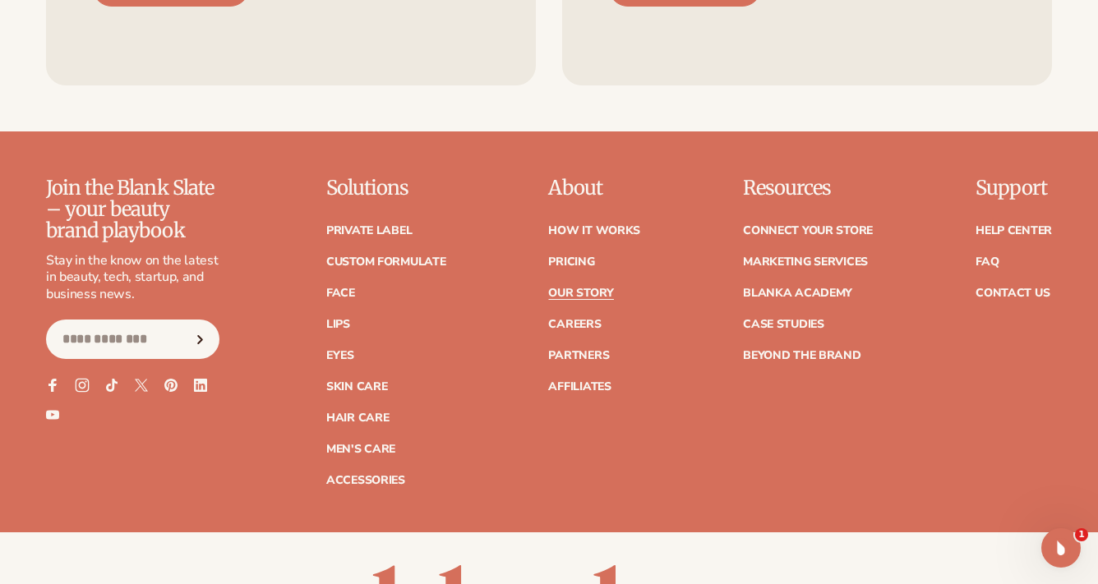
click at [83, 393] on icon at bounding box center [82, 386] width 14 height 14
click at [357, 393] on link "Skin Care" at bounding box center [356, 387] width 61 height 12
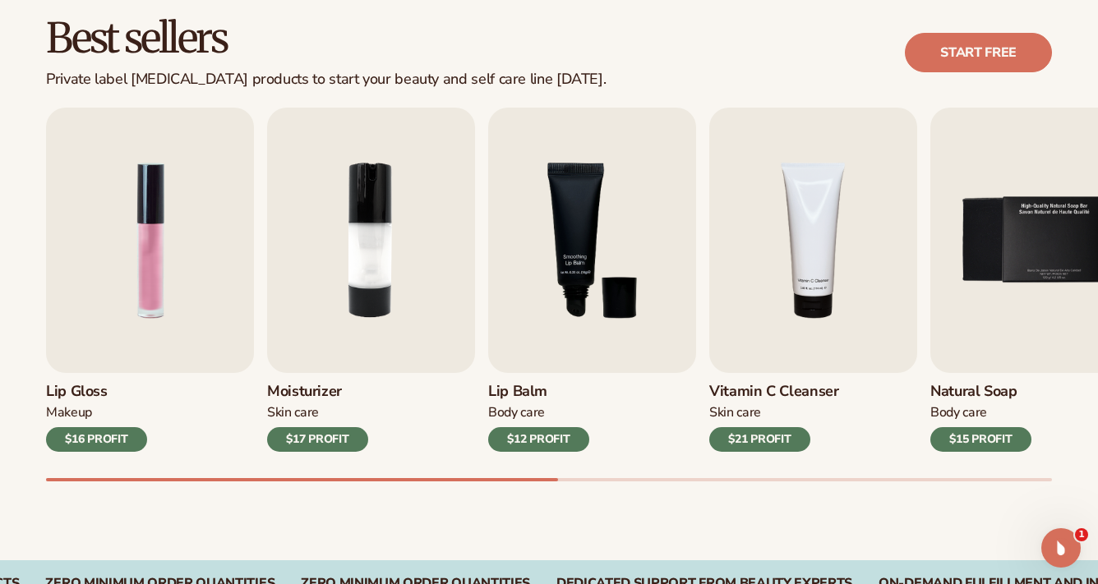
scroll to position [520, 0]
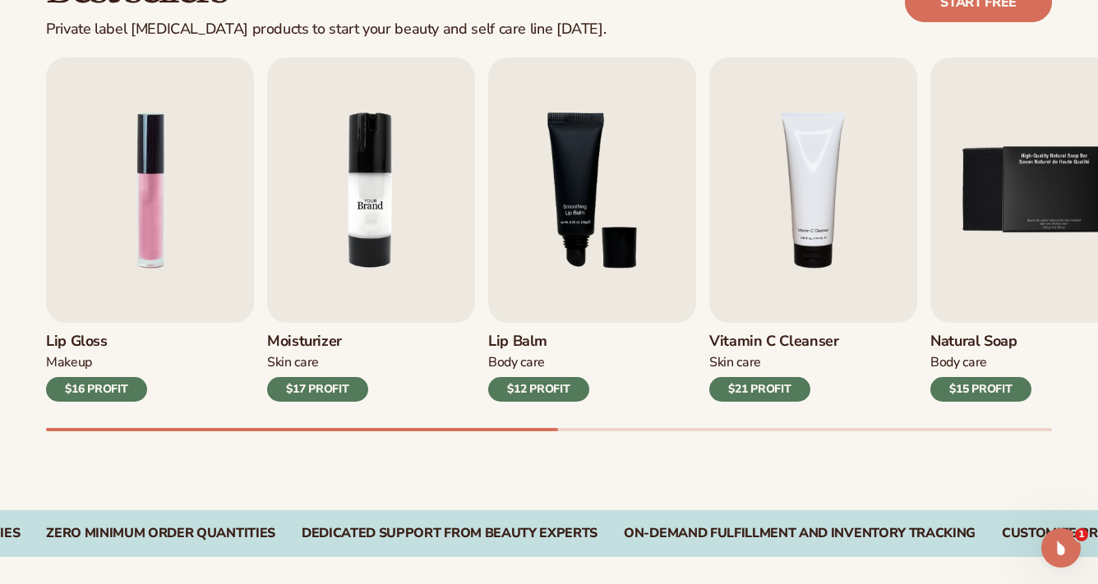
click at [329, 301] on img "2 / 9" at bounding box center [371, 190] width 208 height 265
click at [318, 385] on div "$17 PROFIT" at bounding box center [317, 389] width 101 height 25
click at [307, 286] on img "2 / 9" at bounding box center [371, 190] width 208 height 265
click at [531, 302] on img "3 / 9" at bounding box center [592, 190] width 208 height 265
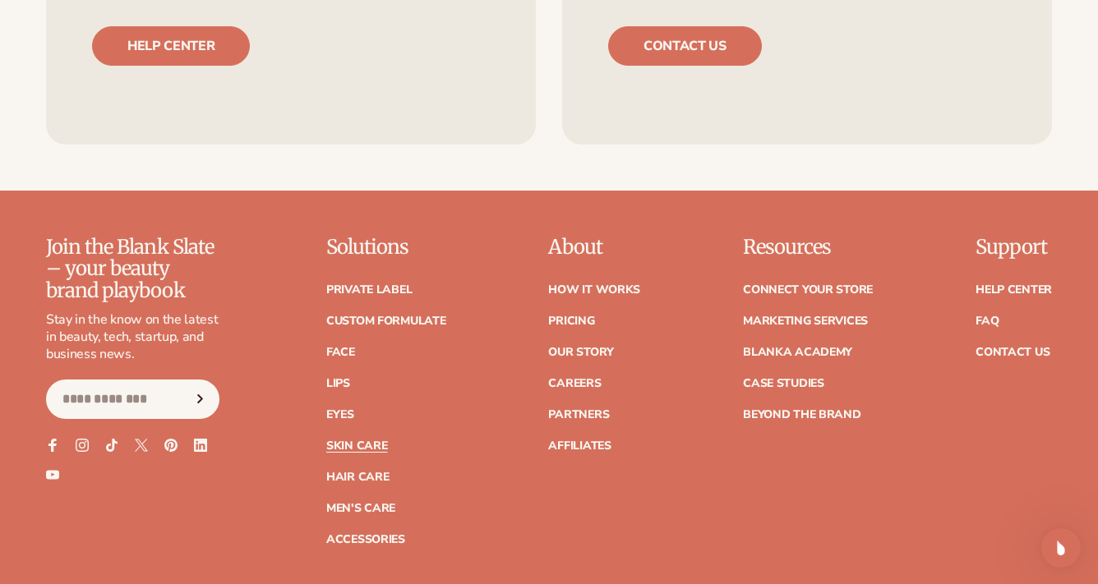
scroll to position [3002, 0]
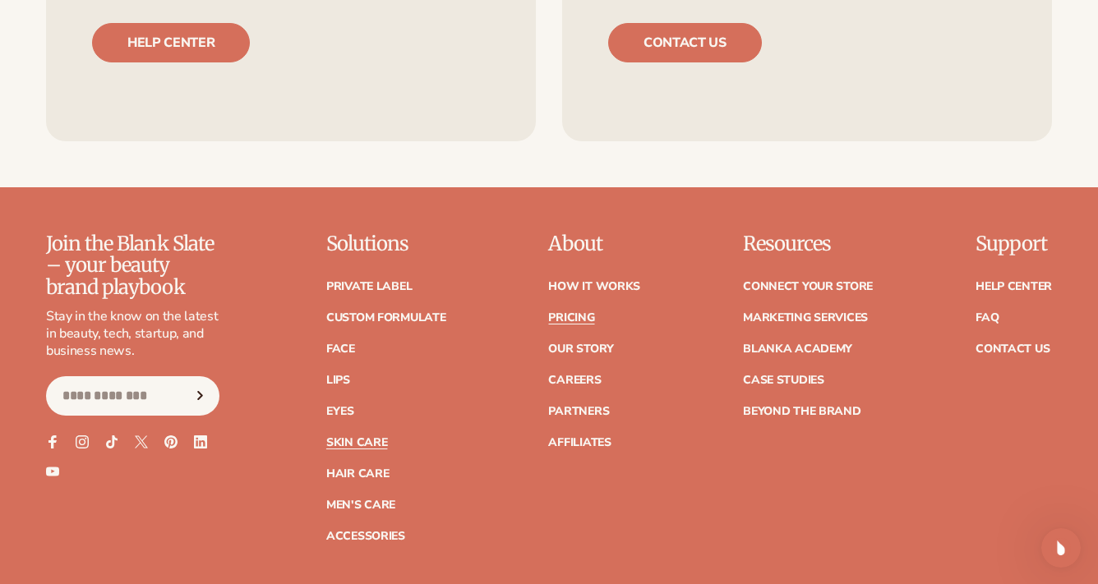
click at [570, 316] on link "Pricing" at bounding box center [571, 318] width 46 height 12
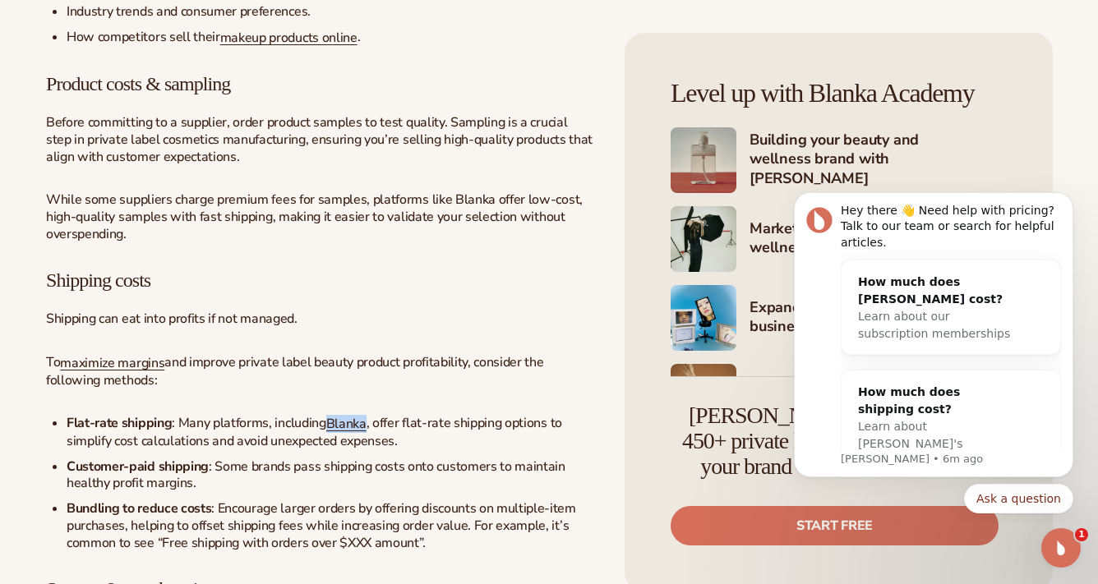
scroll to position [79, 0]
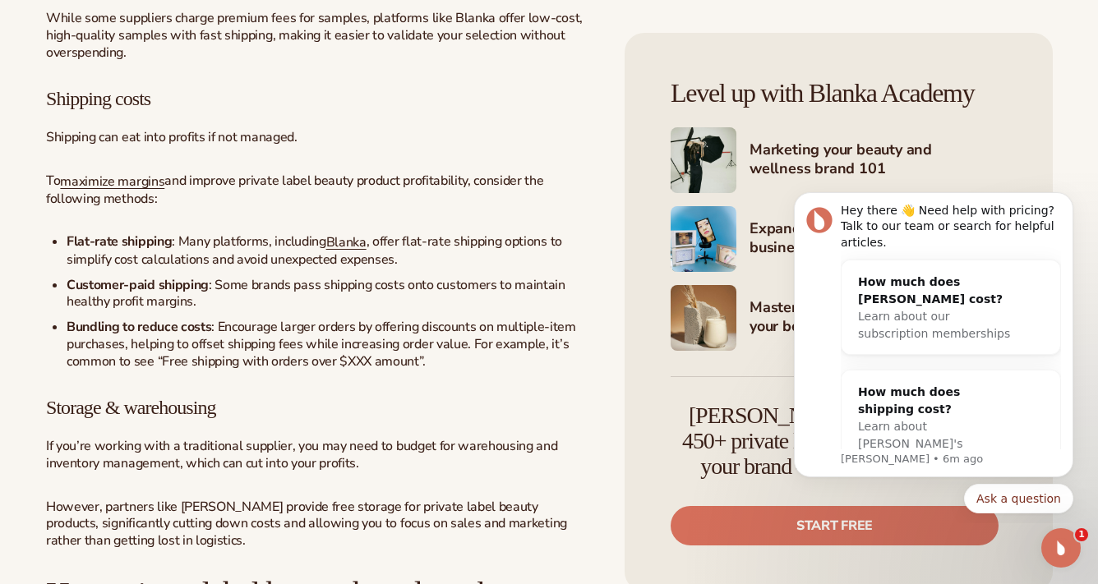
scroll to position [2376, 0]
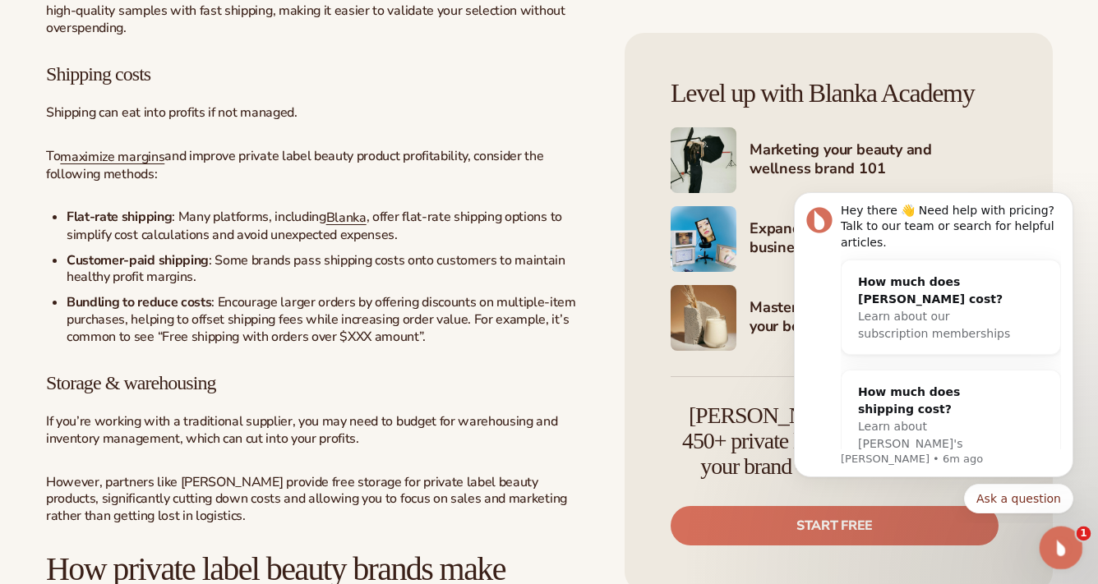
click at [1070, 543] on icon "Open Intercom Messenger" at bounding box center [1058, 545] width 27 height 27
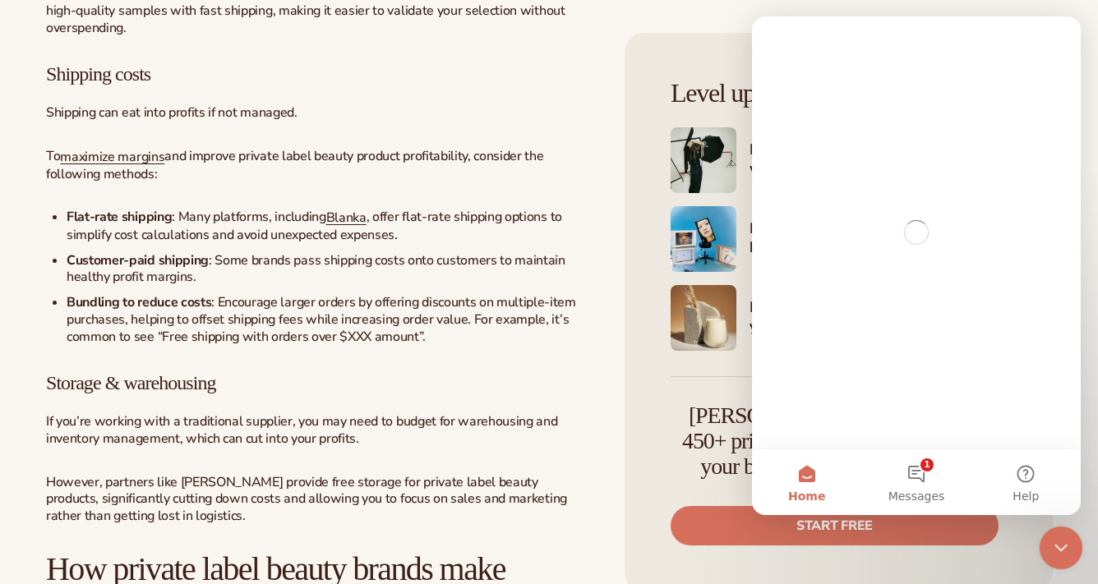
scroll to position [0, 0]
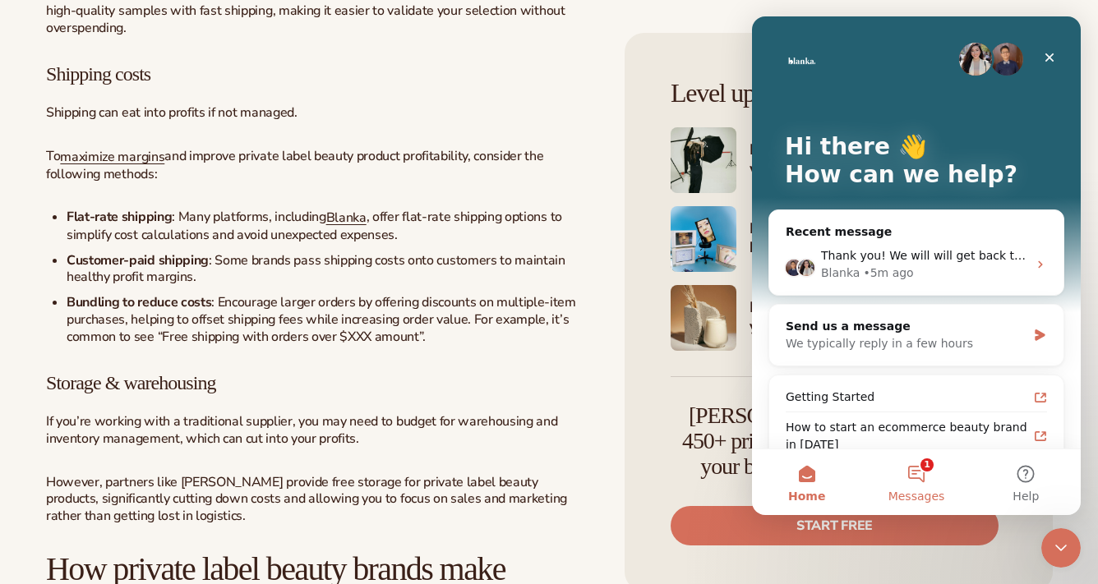
click at [919, 473] on button "1 Messages" at bounding box center [915, 482] width 109 height 66
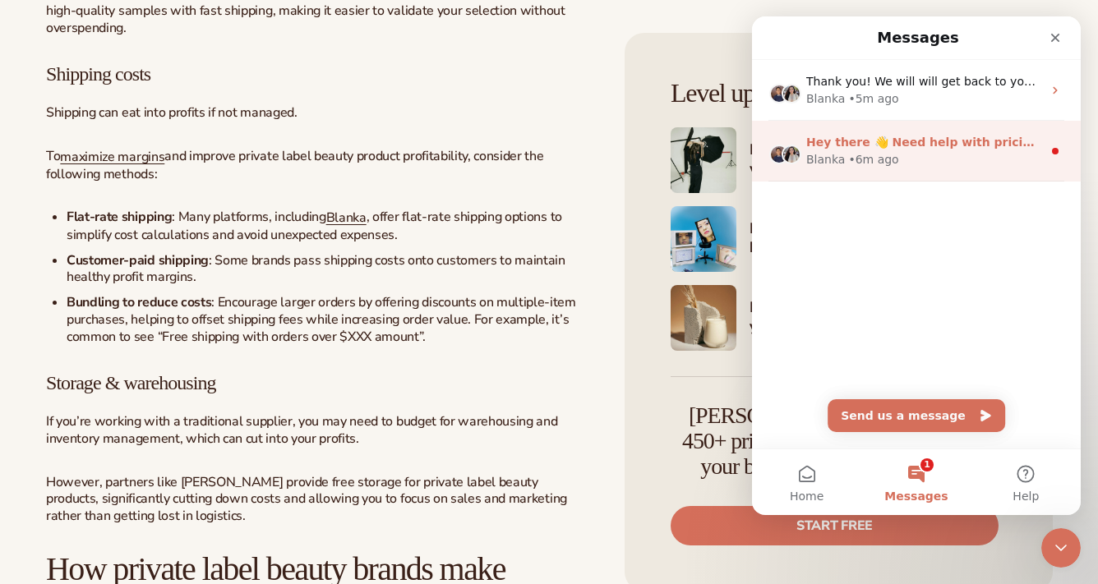
click at [926, 151] on div "[PERSON_NAME] • 6m ago" at bounding box center [924, 159] width 236 height 17
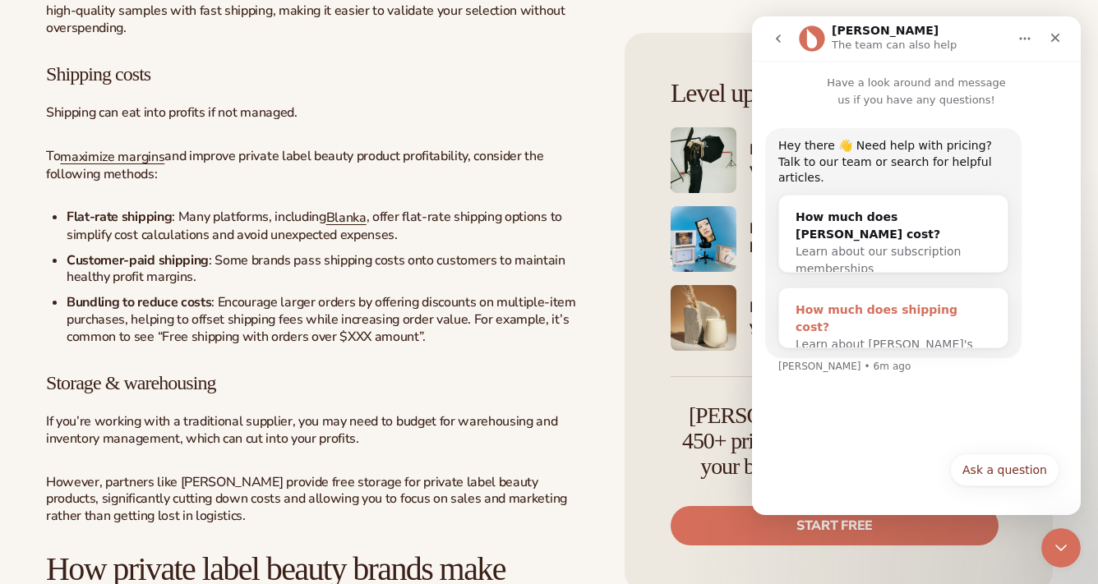
click at [846, 302] on div "How much does shipping cost?" at bounding box center [893, 319] width 196 height 35
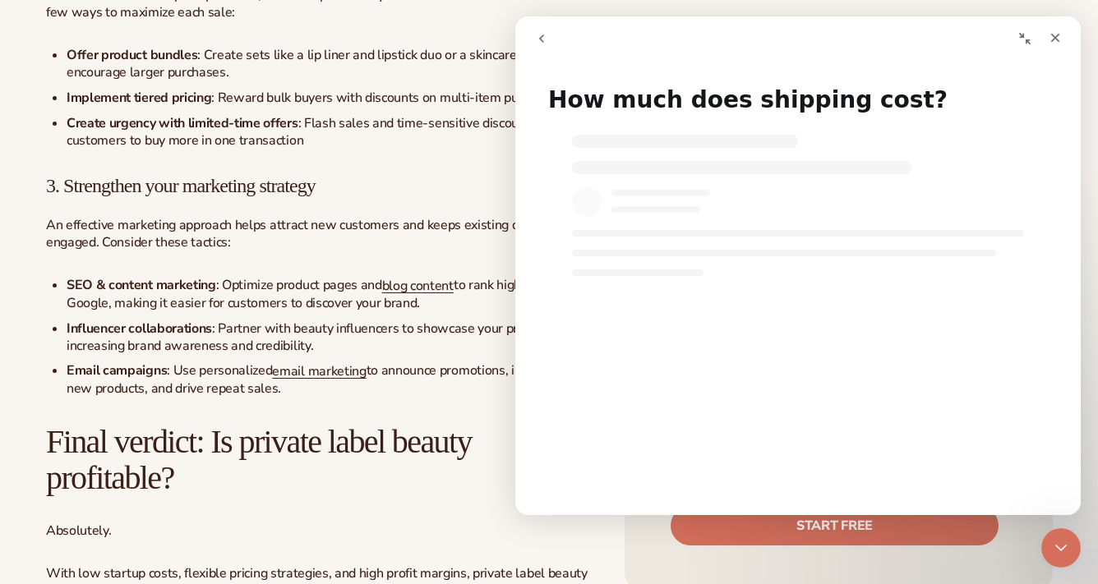
scroll to position [4648, 0]
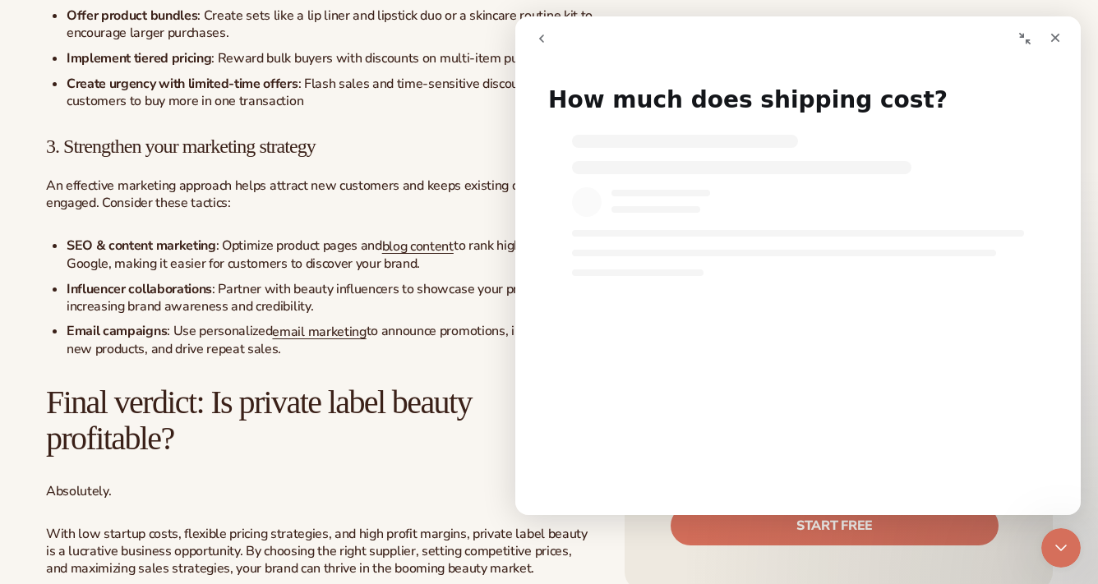
click at [538, 41] on icon "go back" at bounding box center [541, 38] width 13 height 13
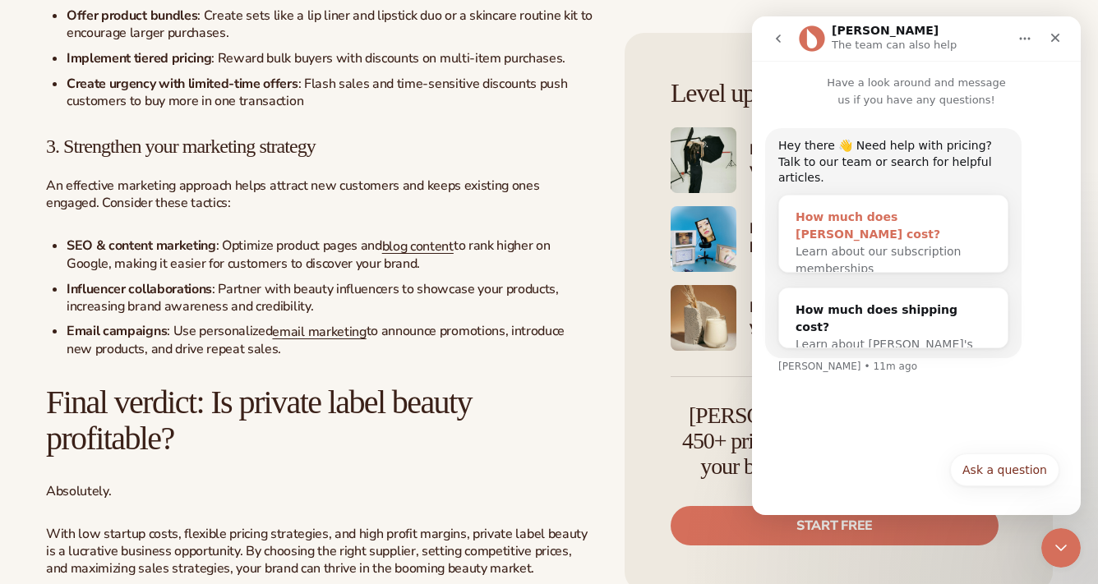
click at [831, 209] on div "How much does [PERSON_NAME] cost?" at bounding box center [893, 226] width 196 height 35
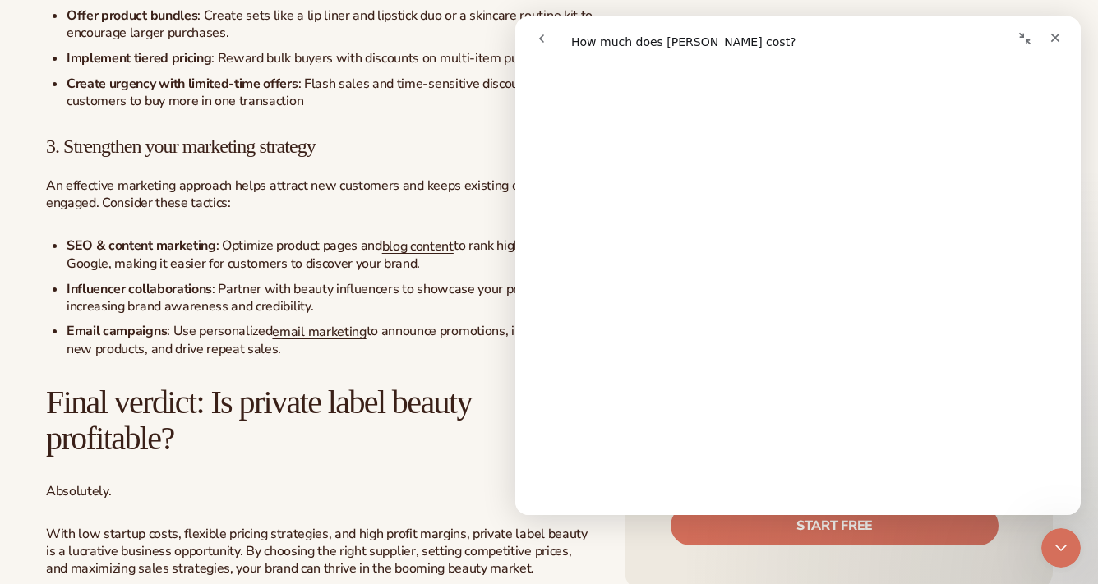
scroll to position [564, 0]
click at [1055, 38] on icon "Close" at bounding box center [1055, 38] width 9 height 9
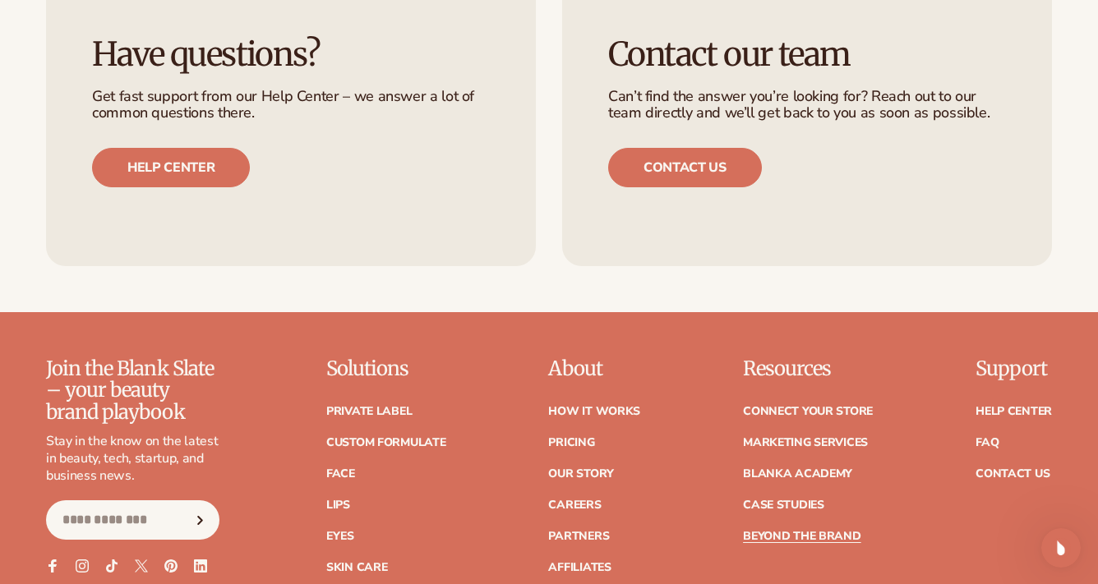
scroll to position [6636, 0]
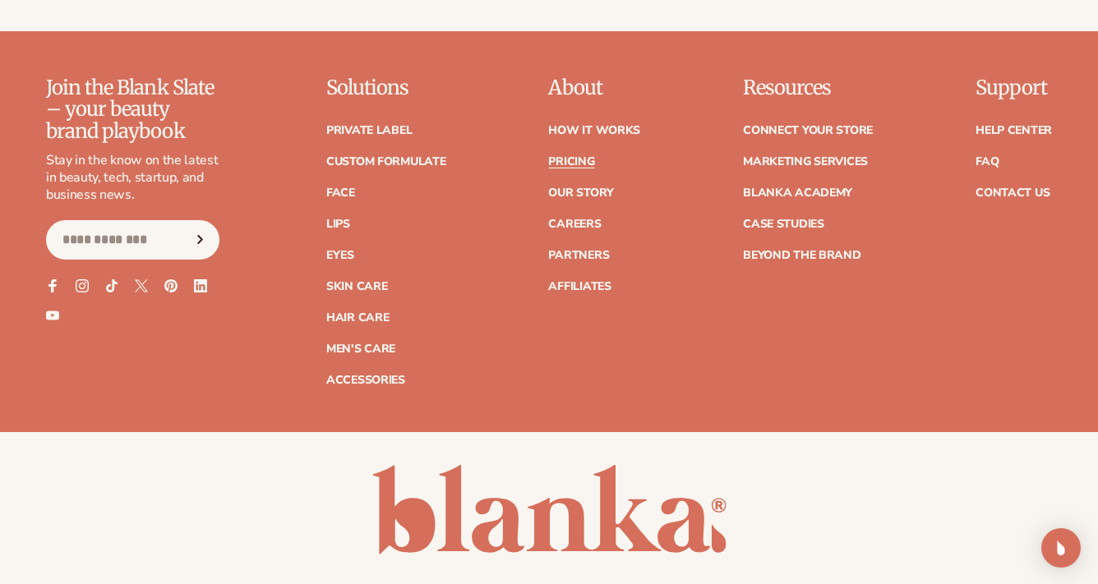
scroll to position [3415, 0]
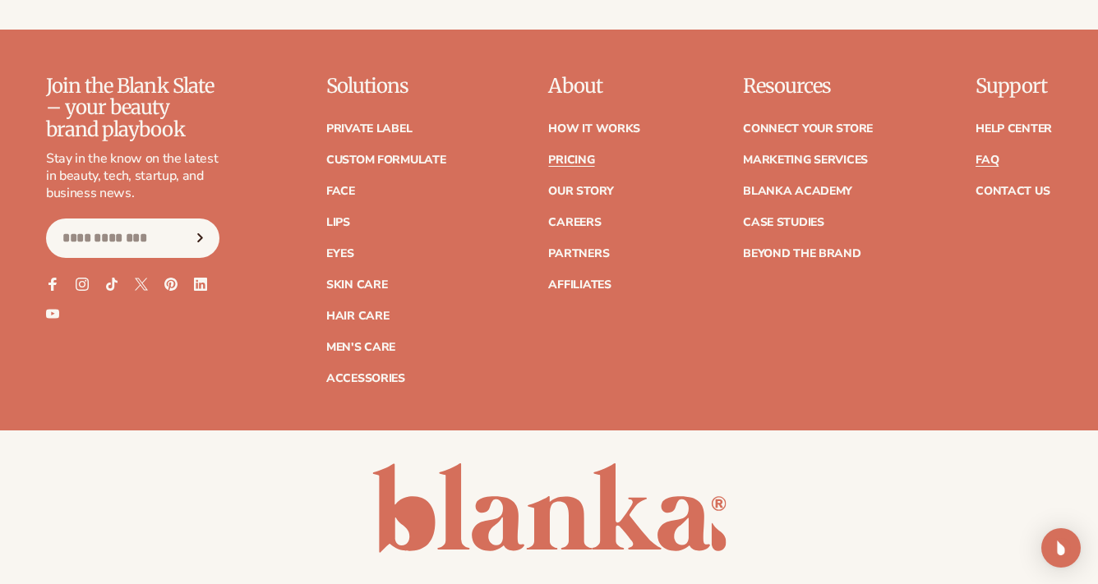
click at [992, 154] on link "FAQ" at bounding box center [986, 160] width 23 height 12
